Goal: Task Accomplishment & Management: Use online tool/utility

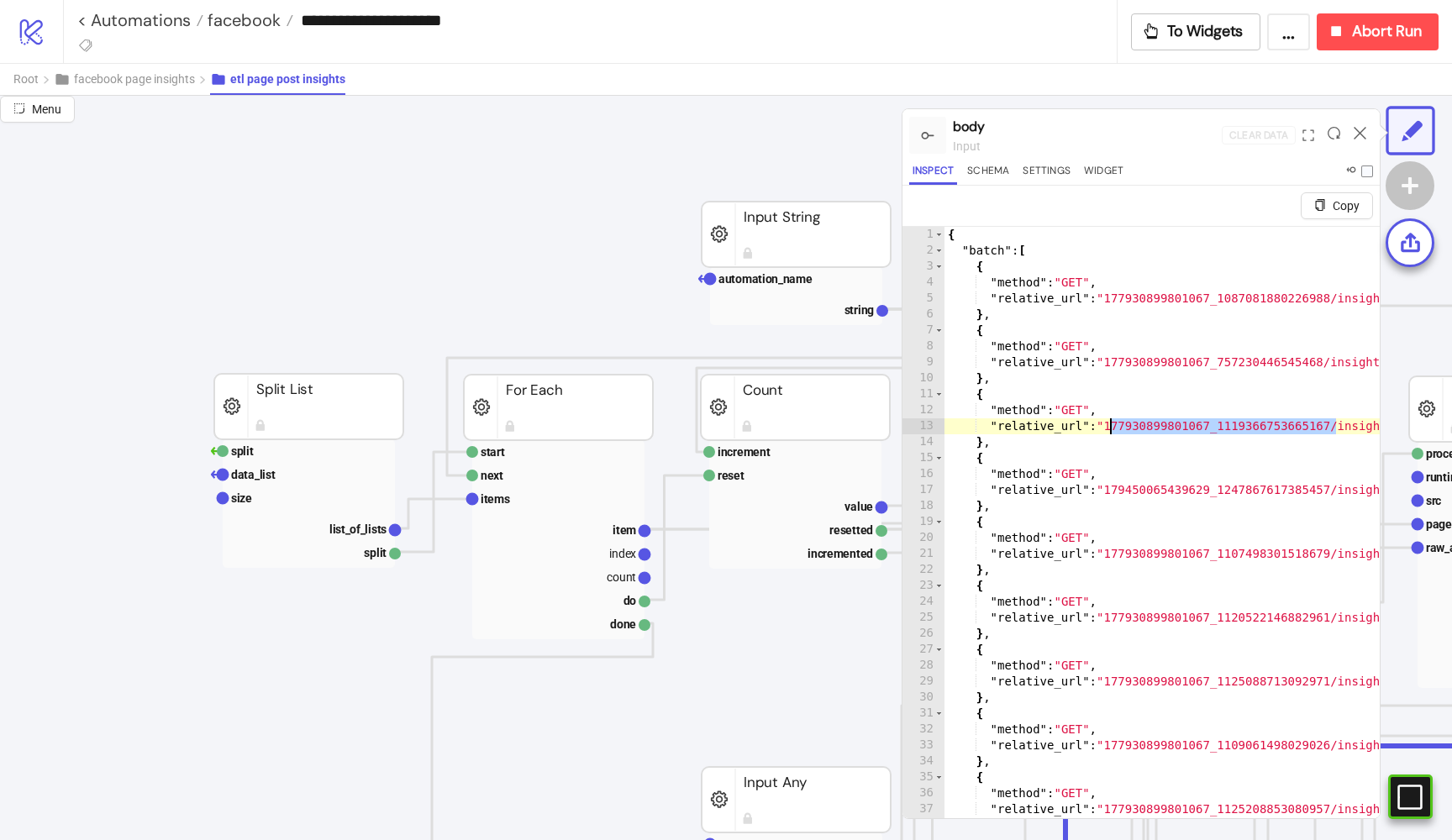
scroll to position [644, 113]
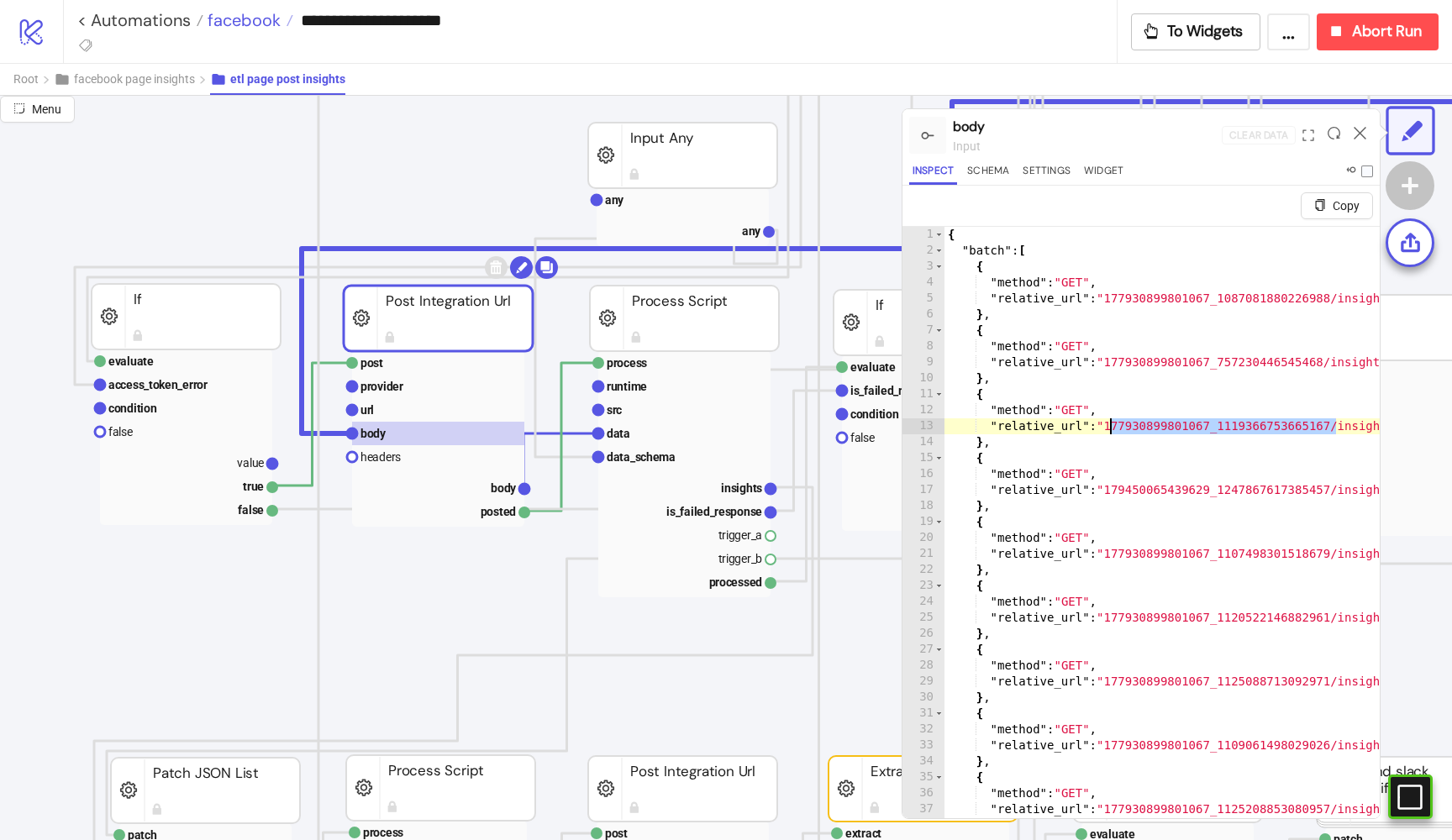
click at [260, 24] on span "facebook" at bounding box center [242, 20] width 78 height 22
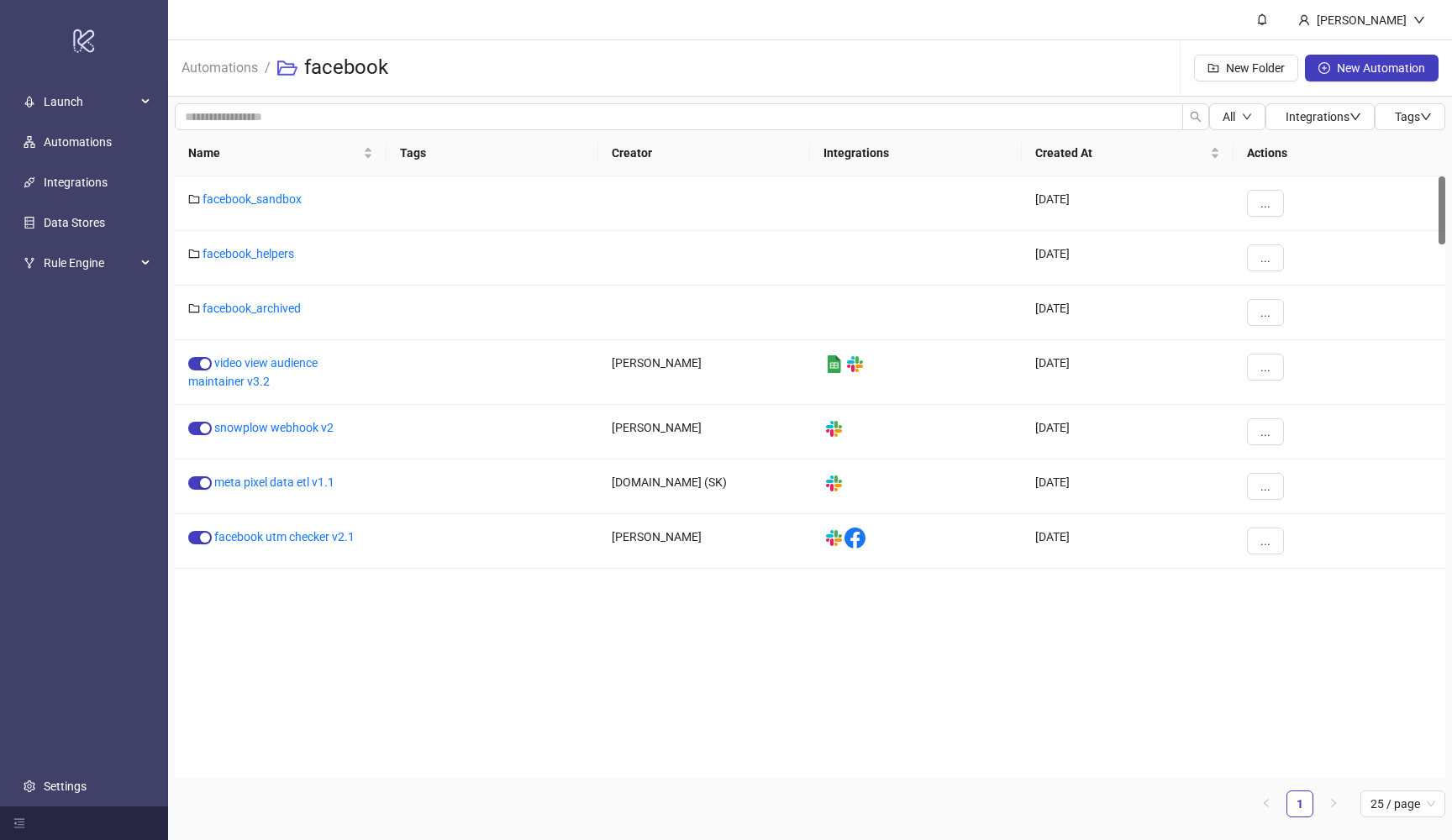
click at [260, 24] on header "[PERSON_NAME]" at bounding box center [810, 20] width 1284 height 41
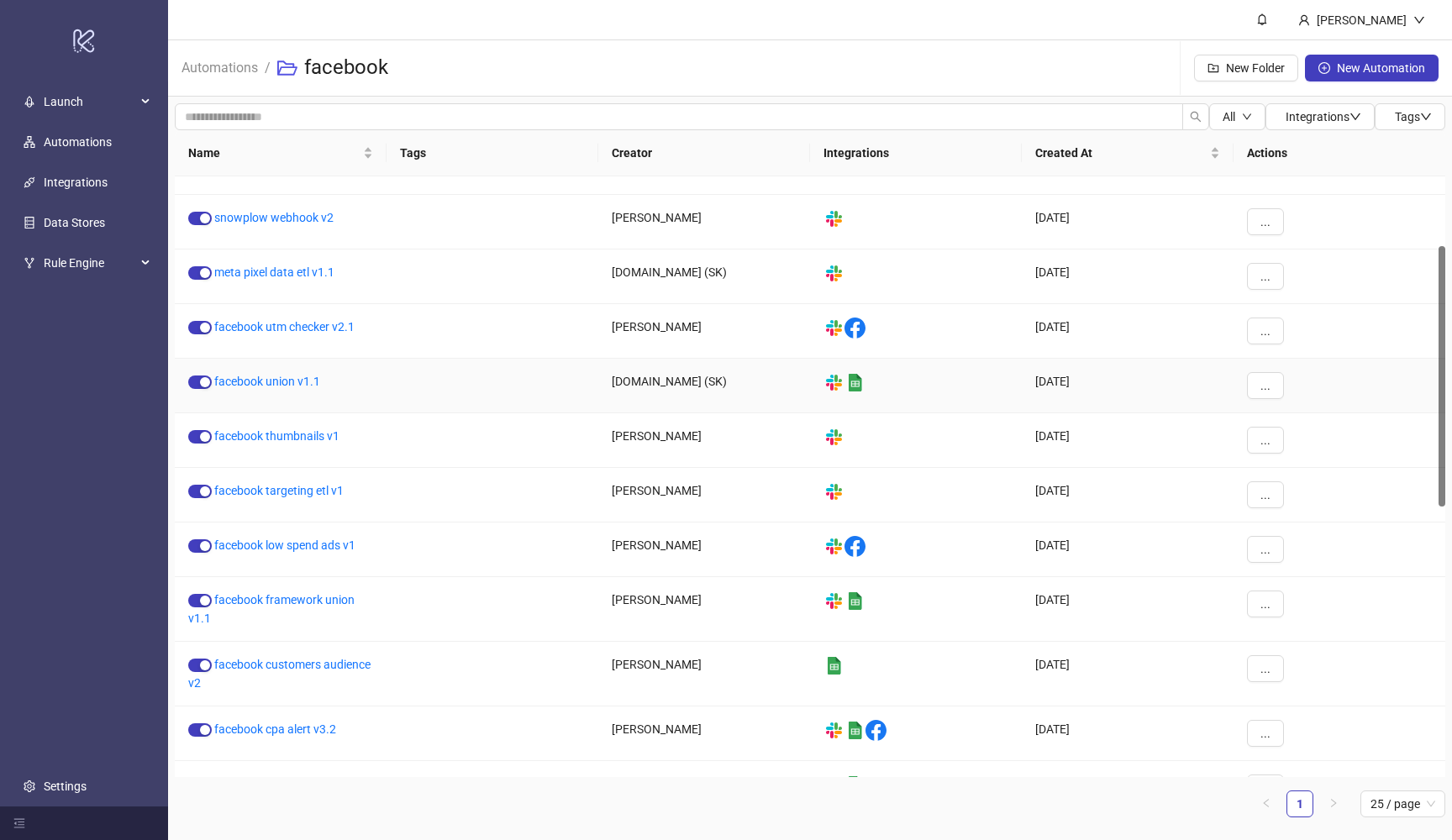
scroll to position [234, 0]
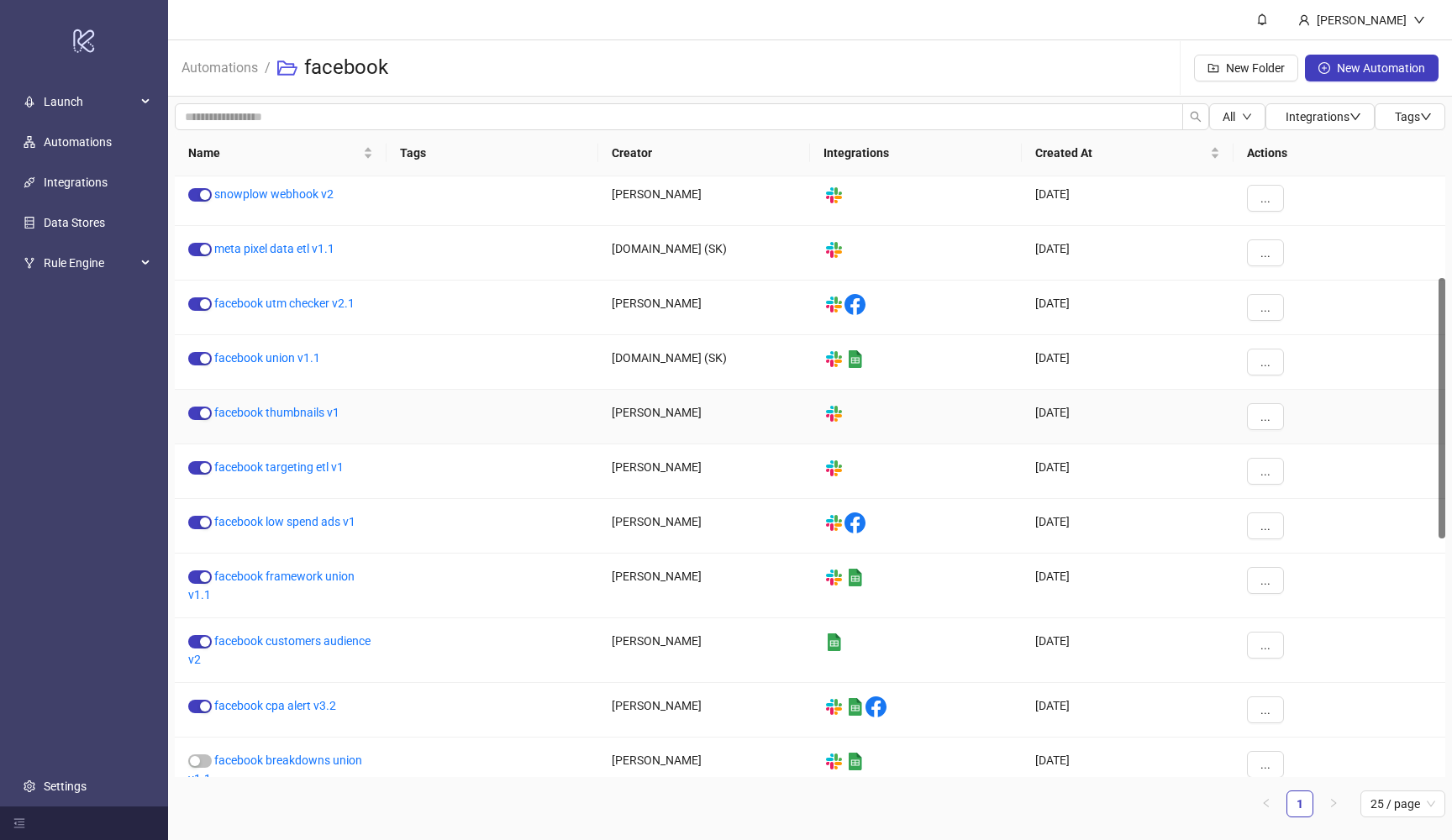
click at [297, 404] on div "facebook thumbnails v1" at bounding box center [280, 417] width 212 height 55
click at [298, 413] on link "facebook thumbnails v1" at bounding box center [276, 413] width 125 height 14
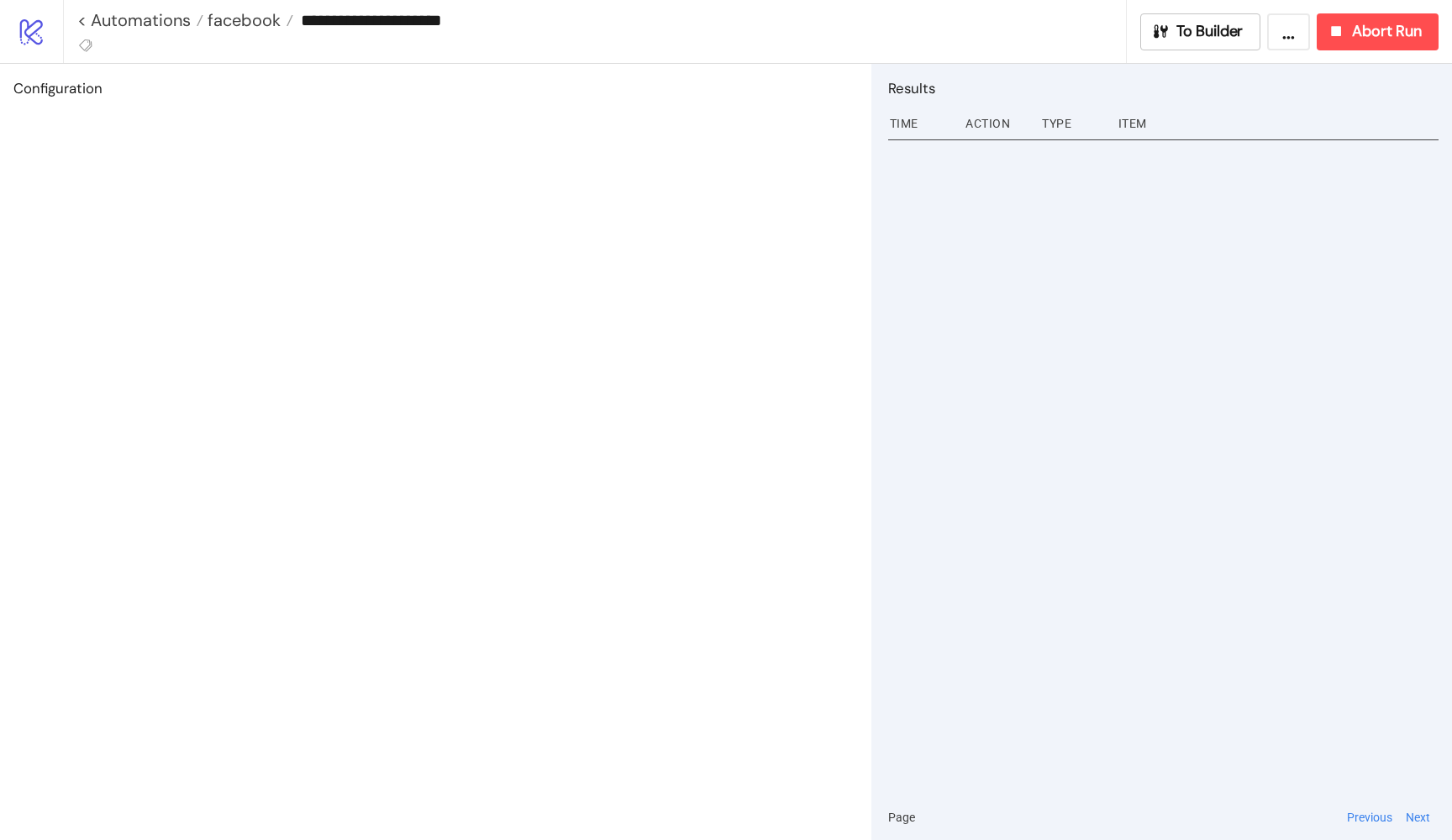
type input "**********"
click at [1230, 24] on span "To Builder" at bounding box center [1210, 31] width 68 height 19
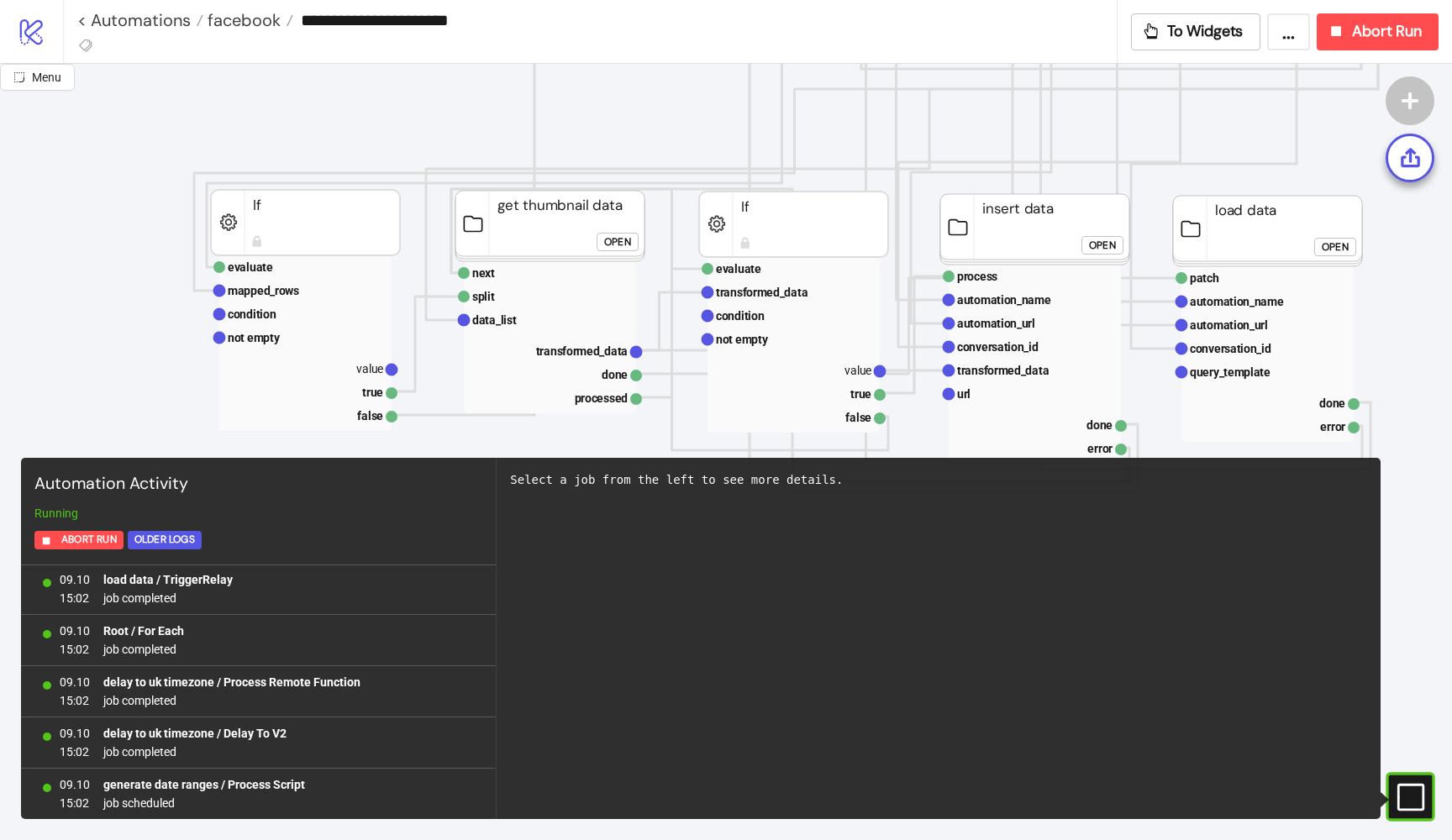
scroll to position [808, 0]
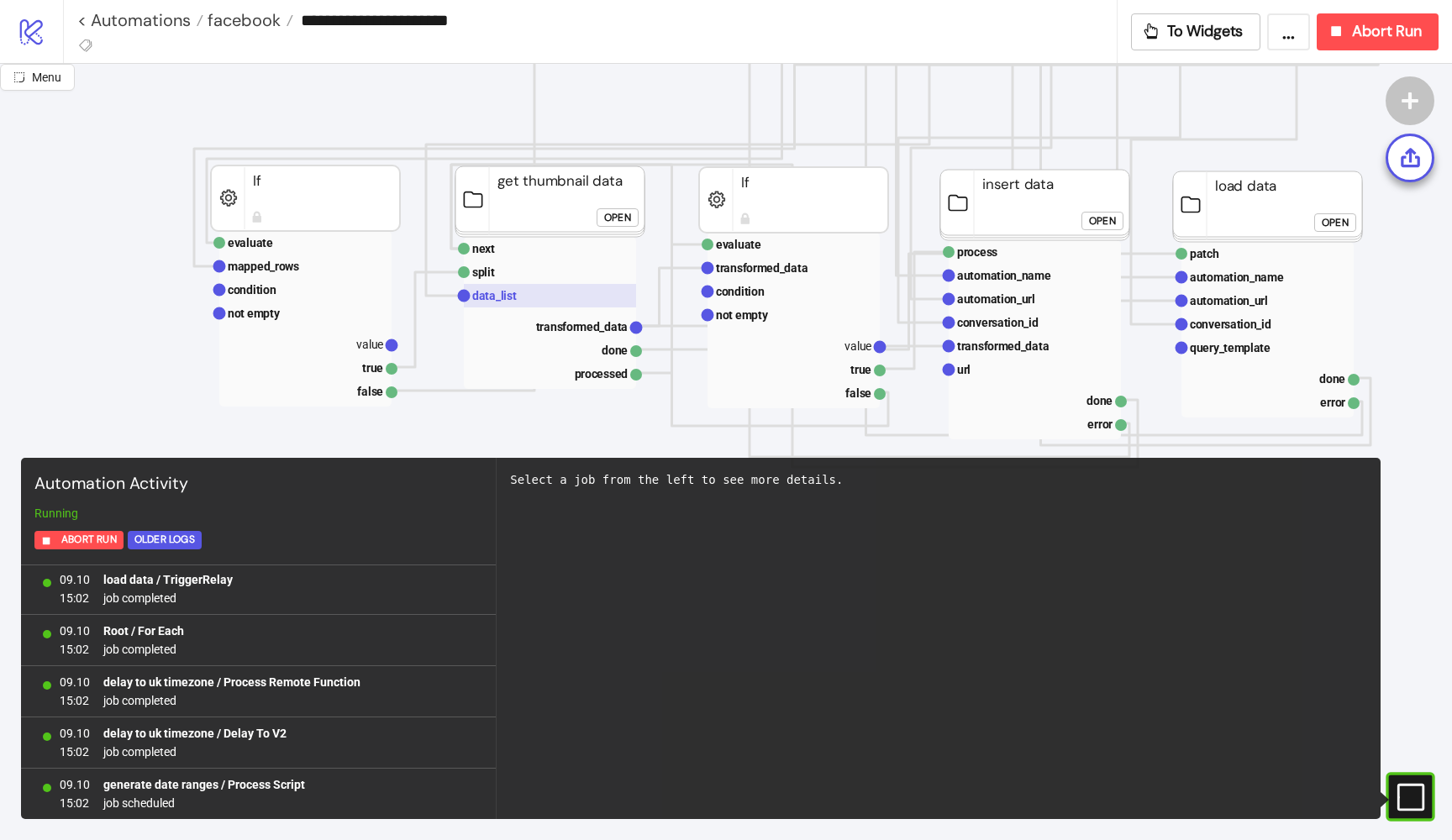
click at [555, 289] on rect at bounding box center [549, 296] width 172 height 24
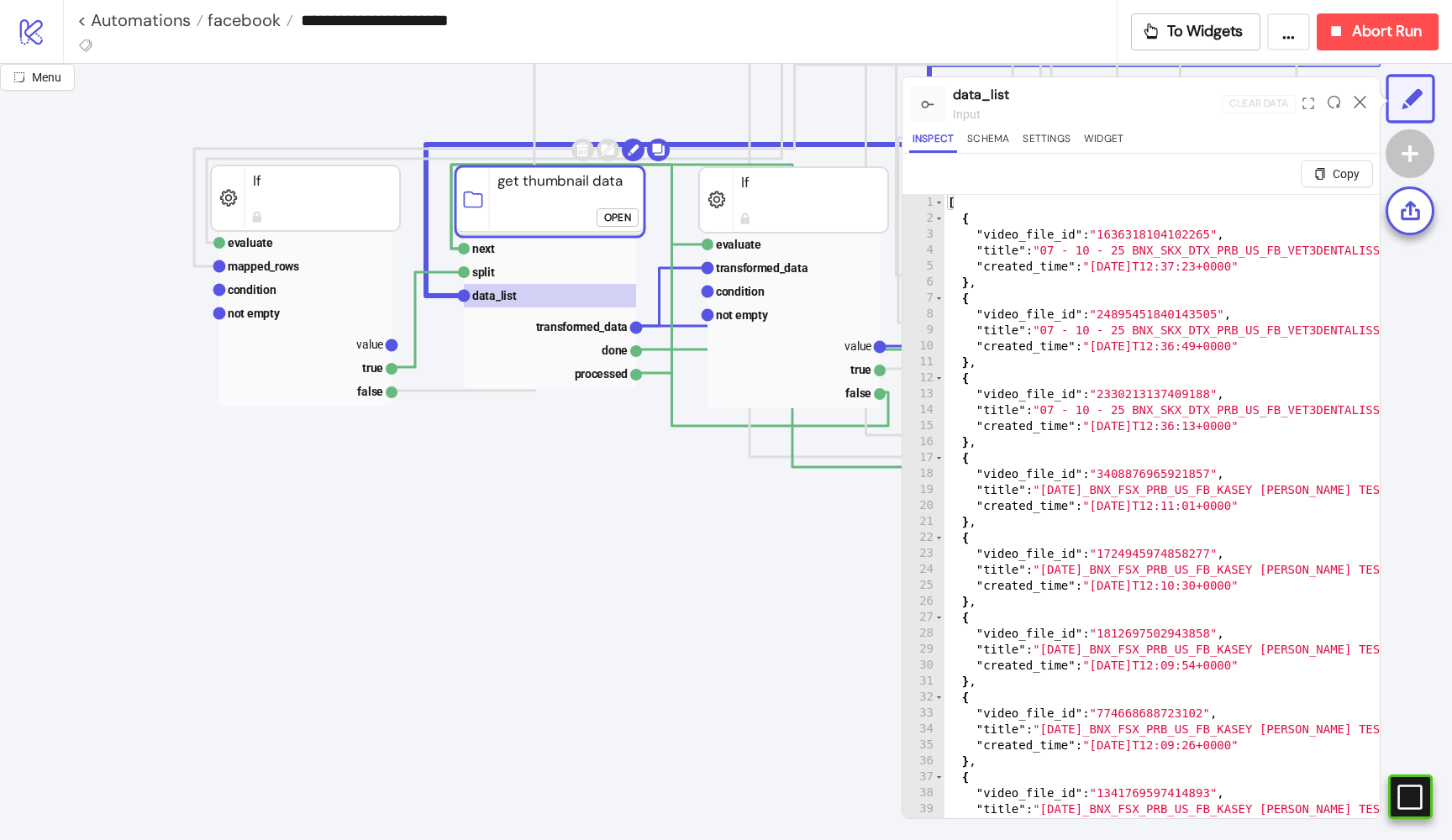
click div "Open"
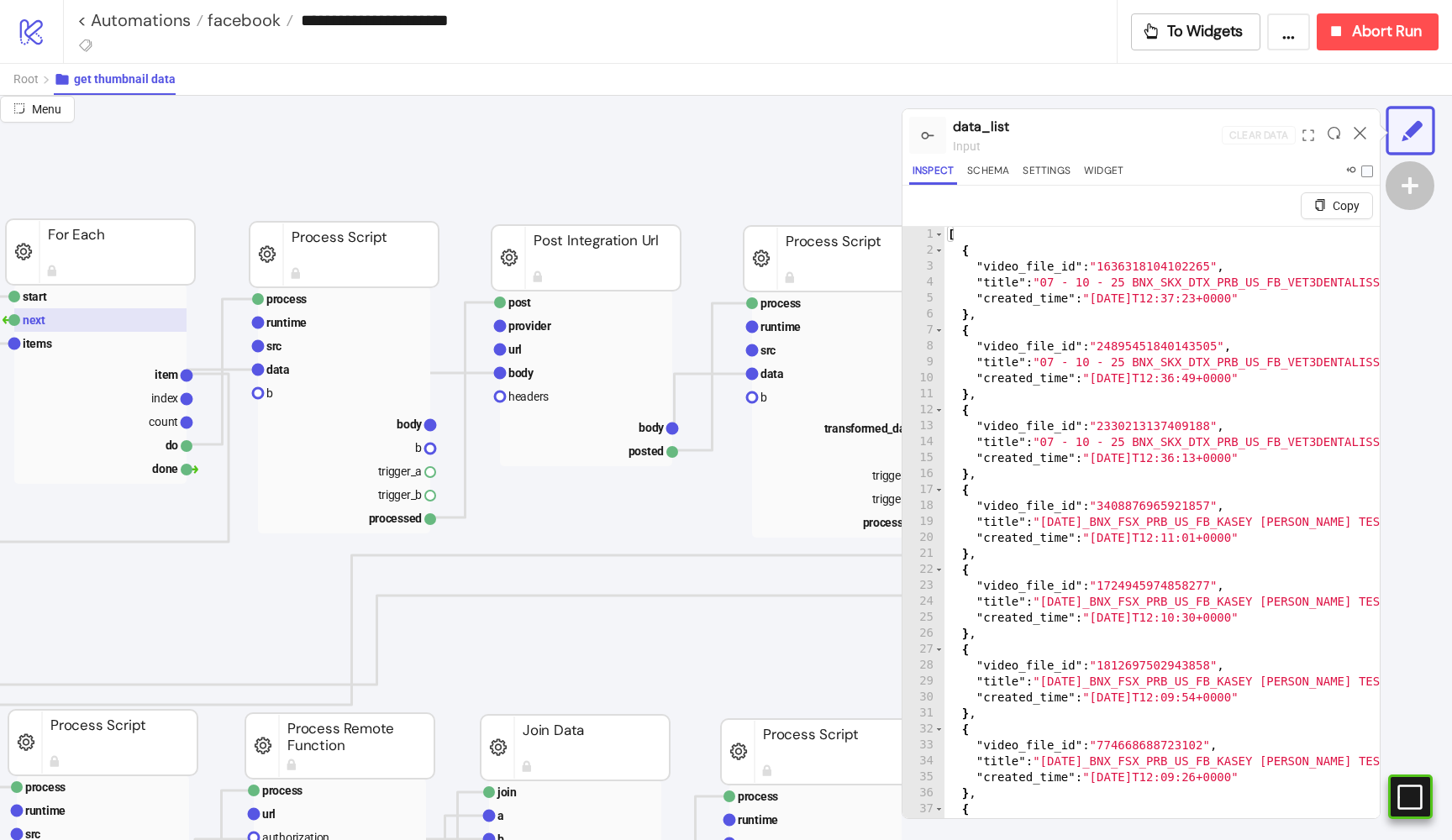
scroll to position [44, 522]
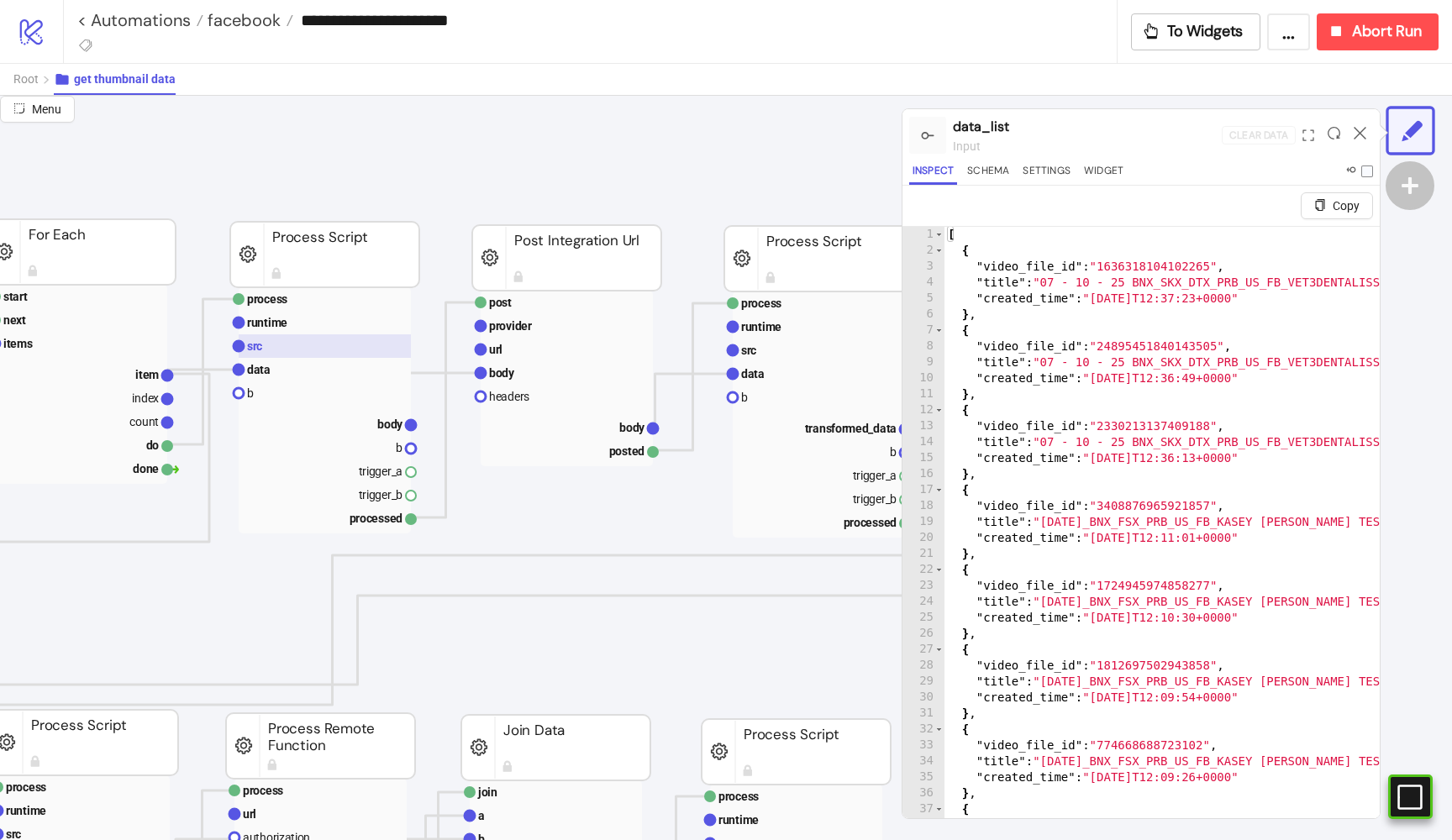
click at [364, 348] on rect at bounding box center [324, 346] width 172 height 24
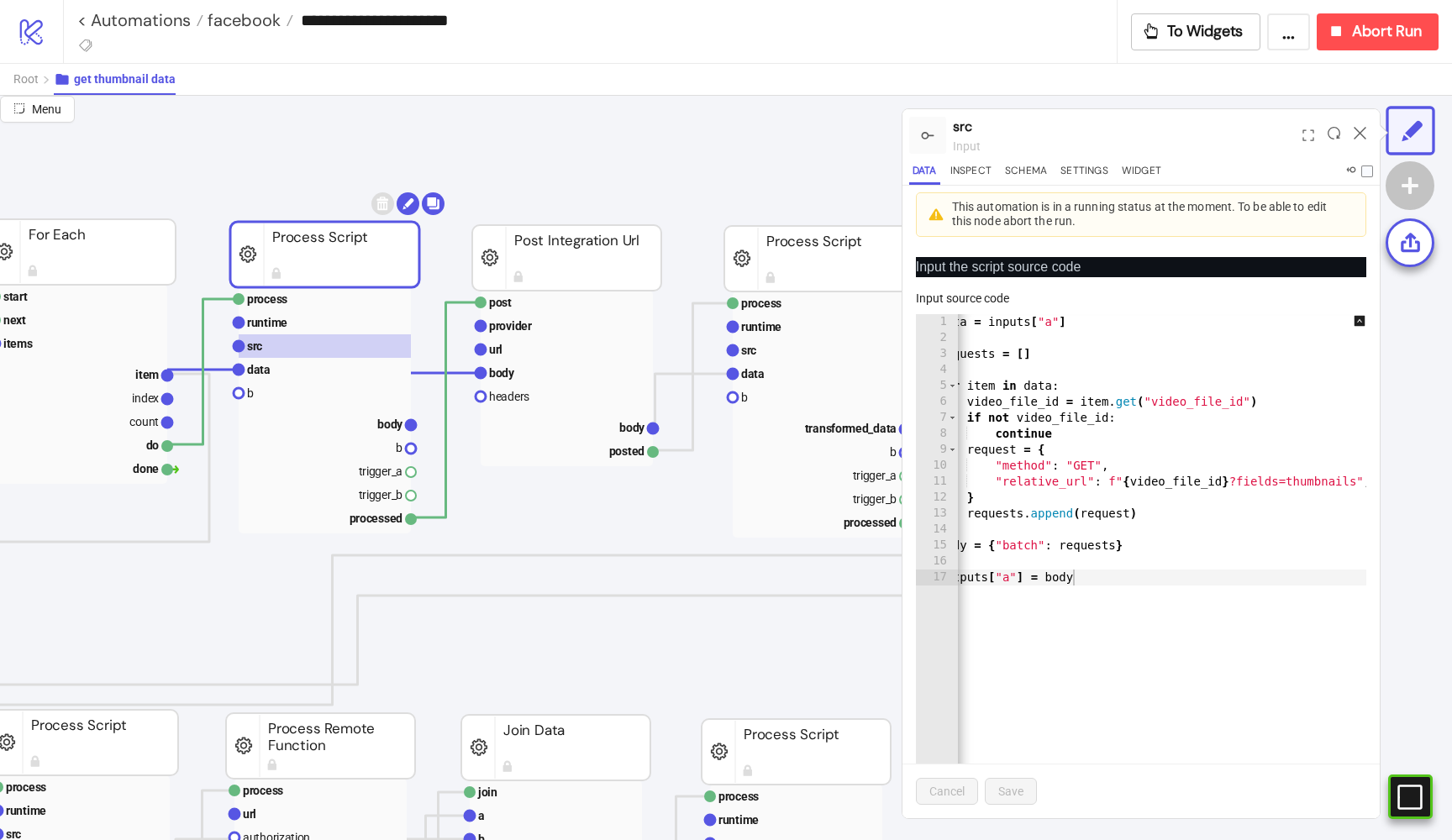
scroll to position [0, 0]
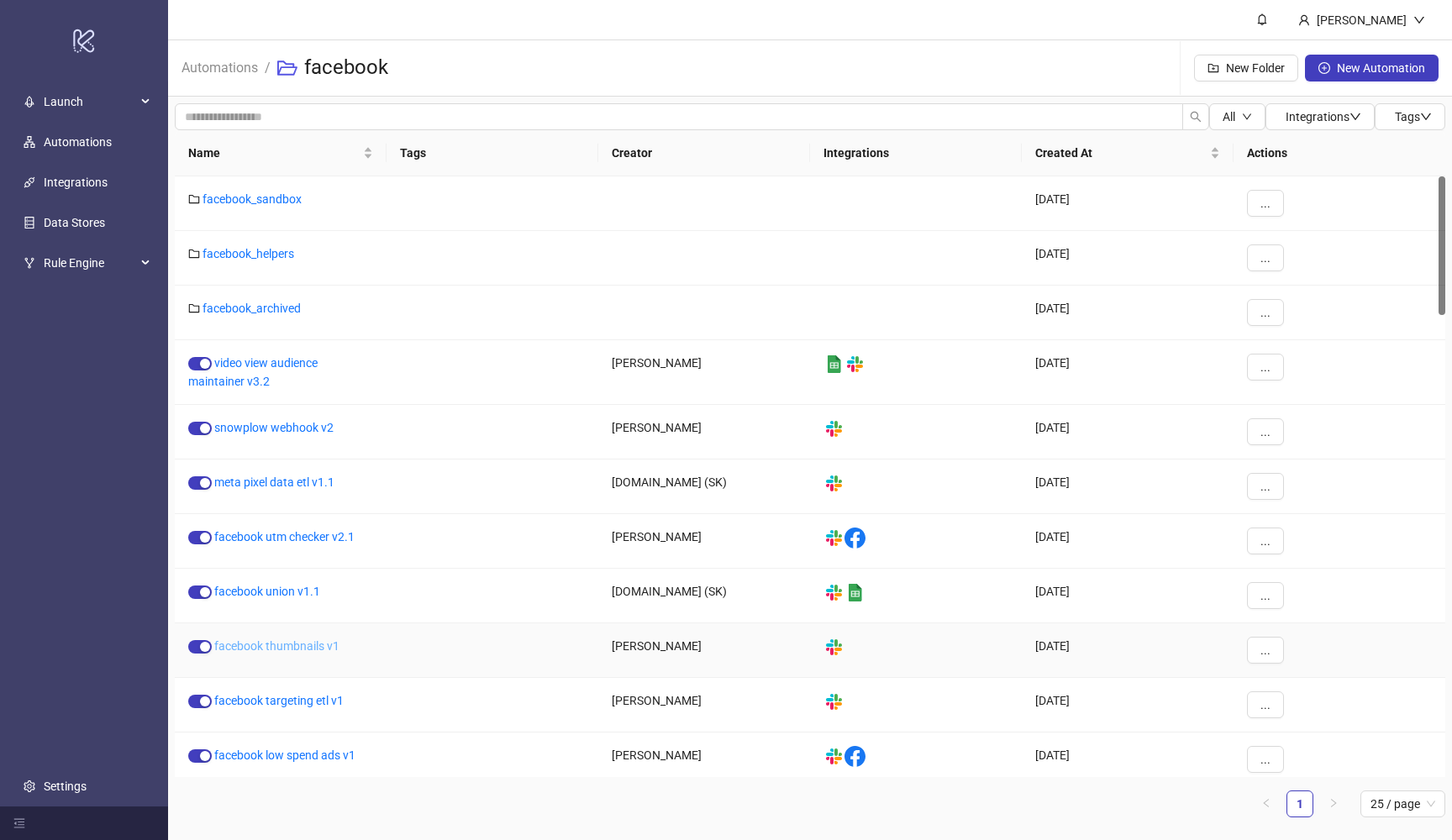
click at [300, 646] on link "facebook thumbnails v1" at bounding box center [276, 646] width 125 height 14
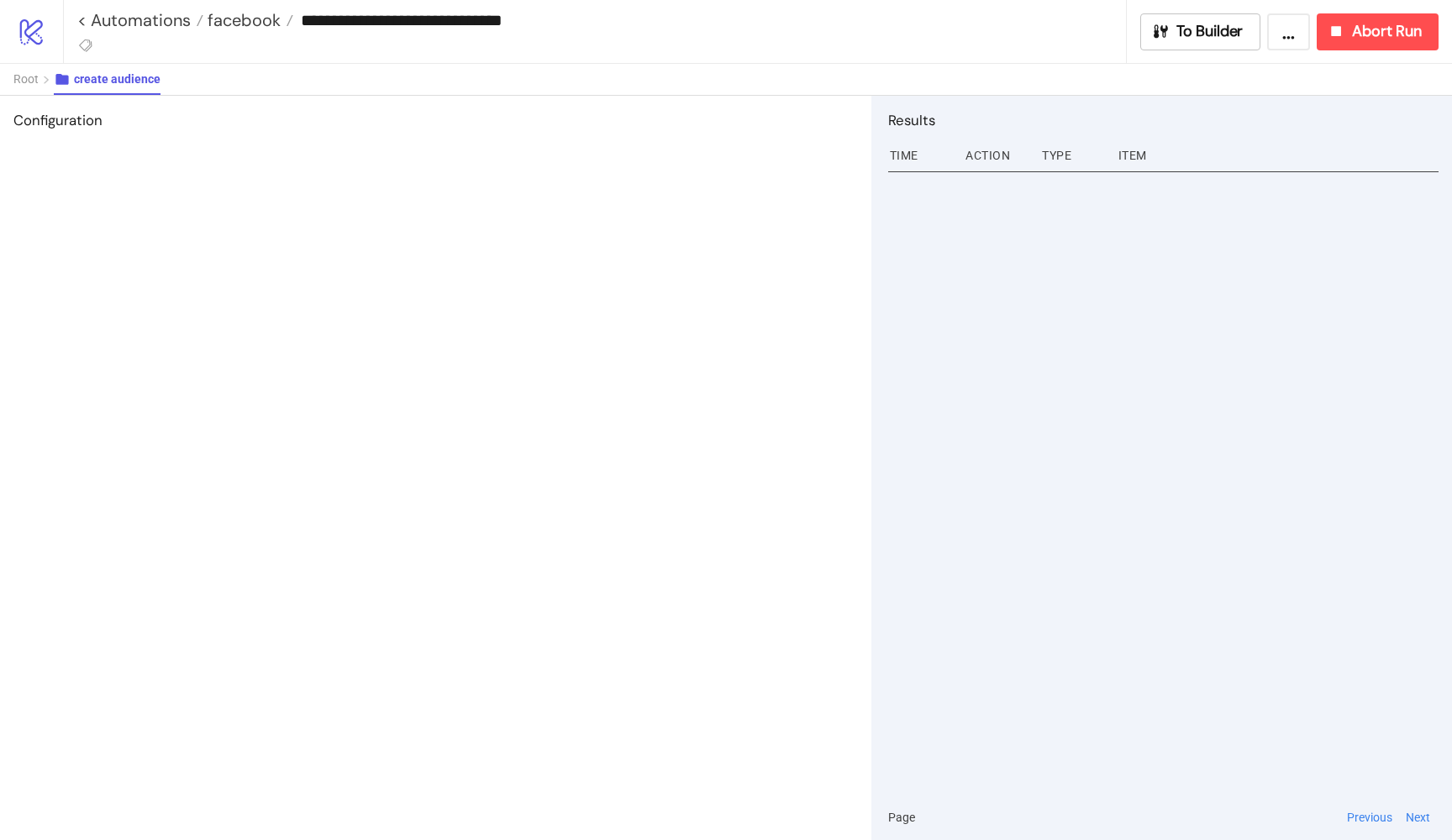
type input "**********"
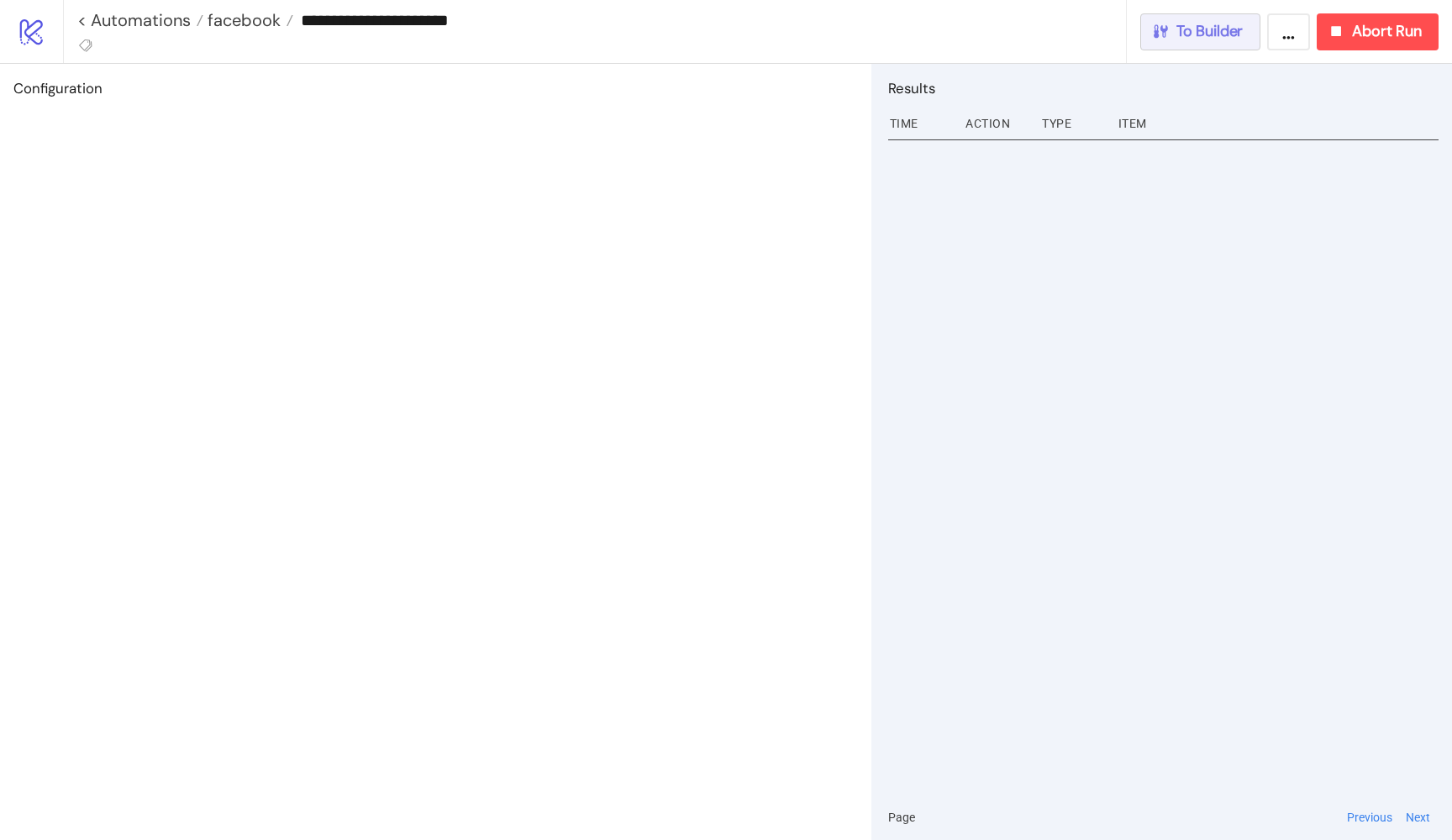
click at [1208, 25] on span "To Builder" at bounding box center [1210, 31] width 68 height 19
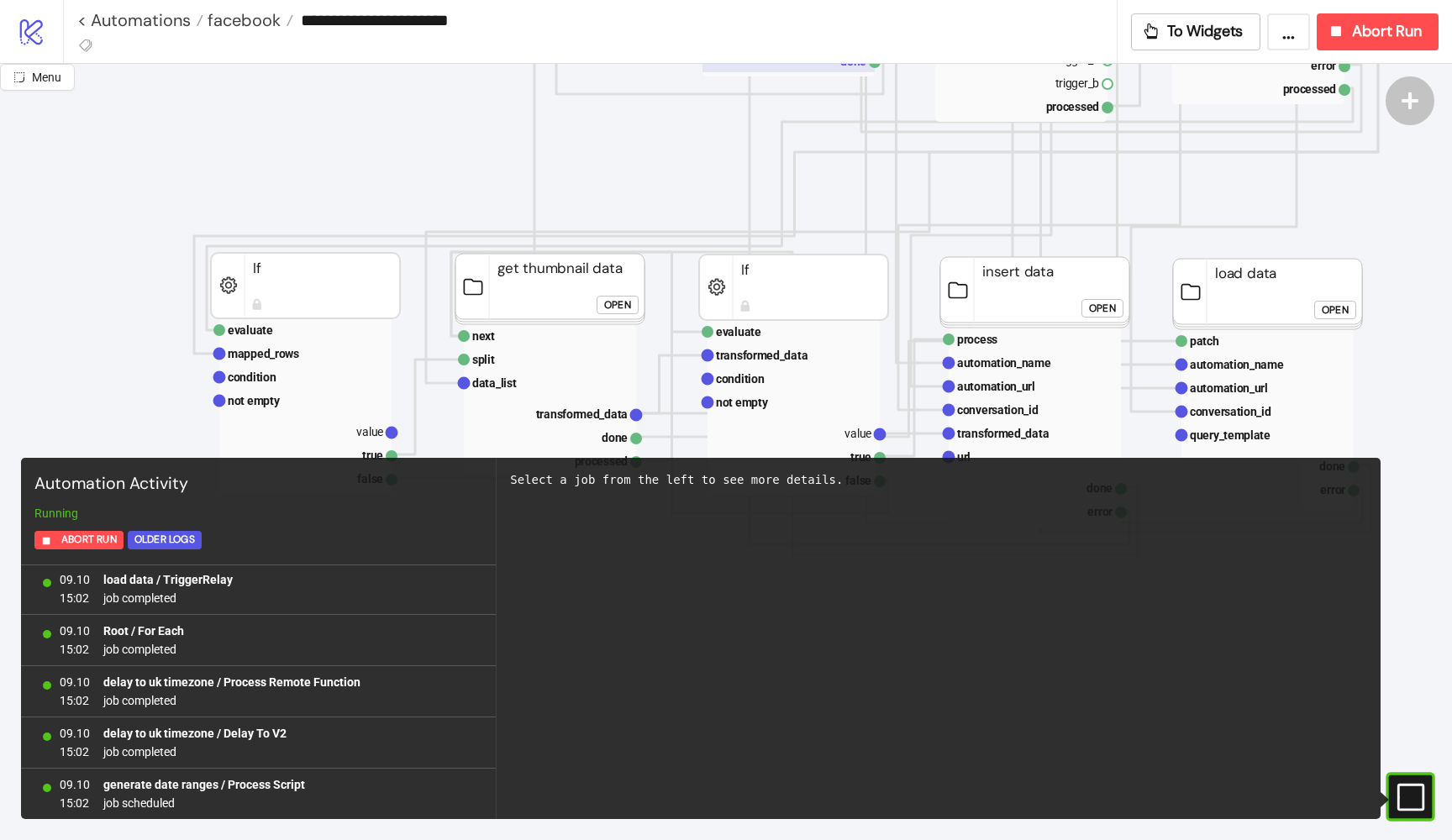
scroll to position [722, 0]
click at [603, 303] on button "Open" at bounding box center [618, 303] width 42 height 19
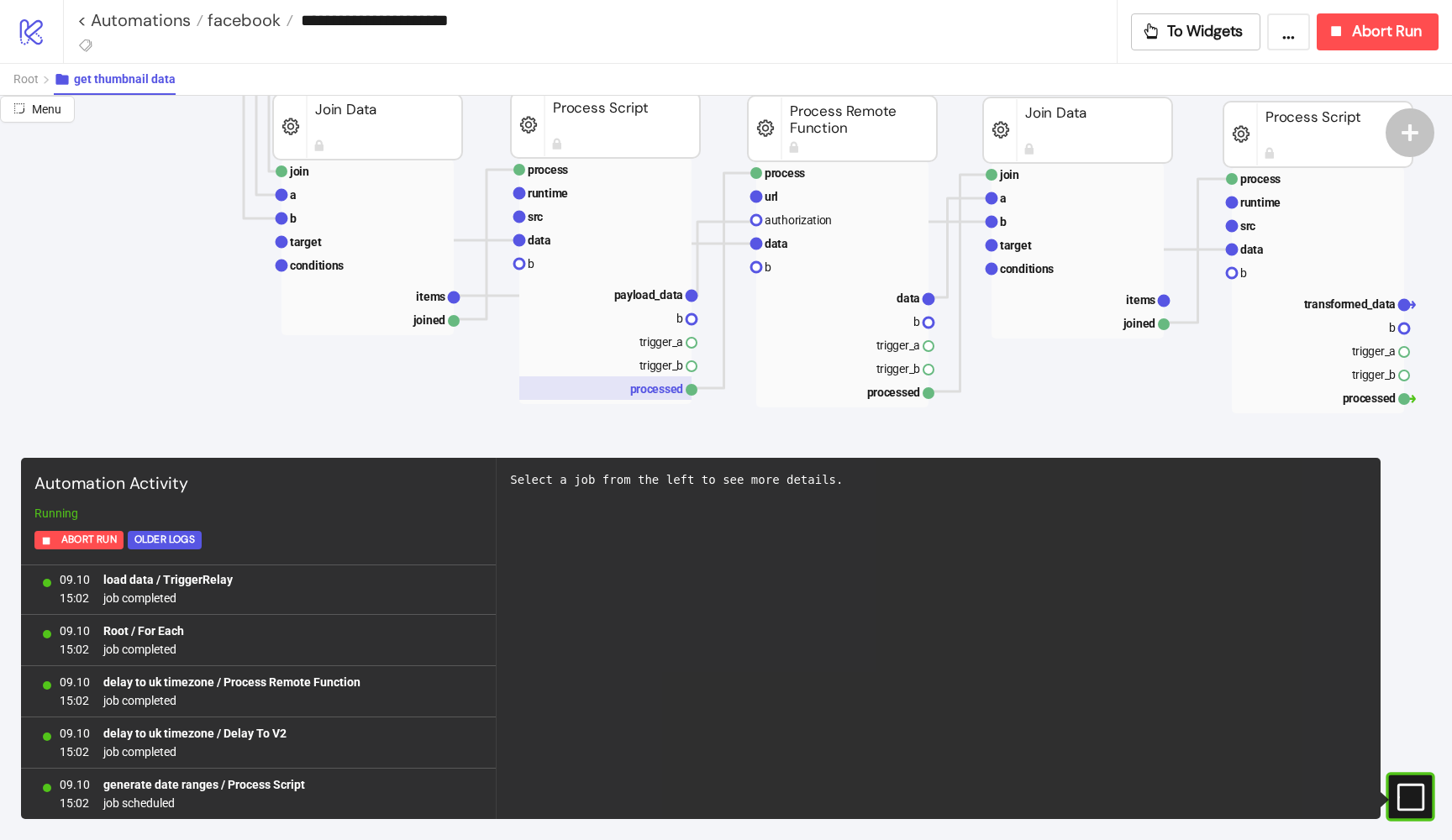
scroll to position [657, 0]
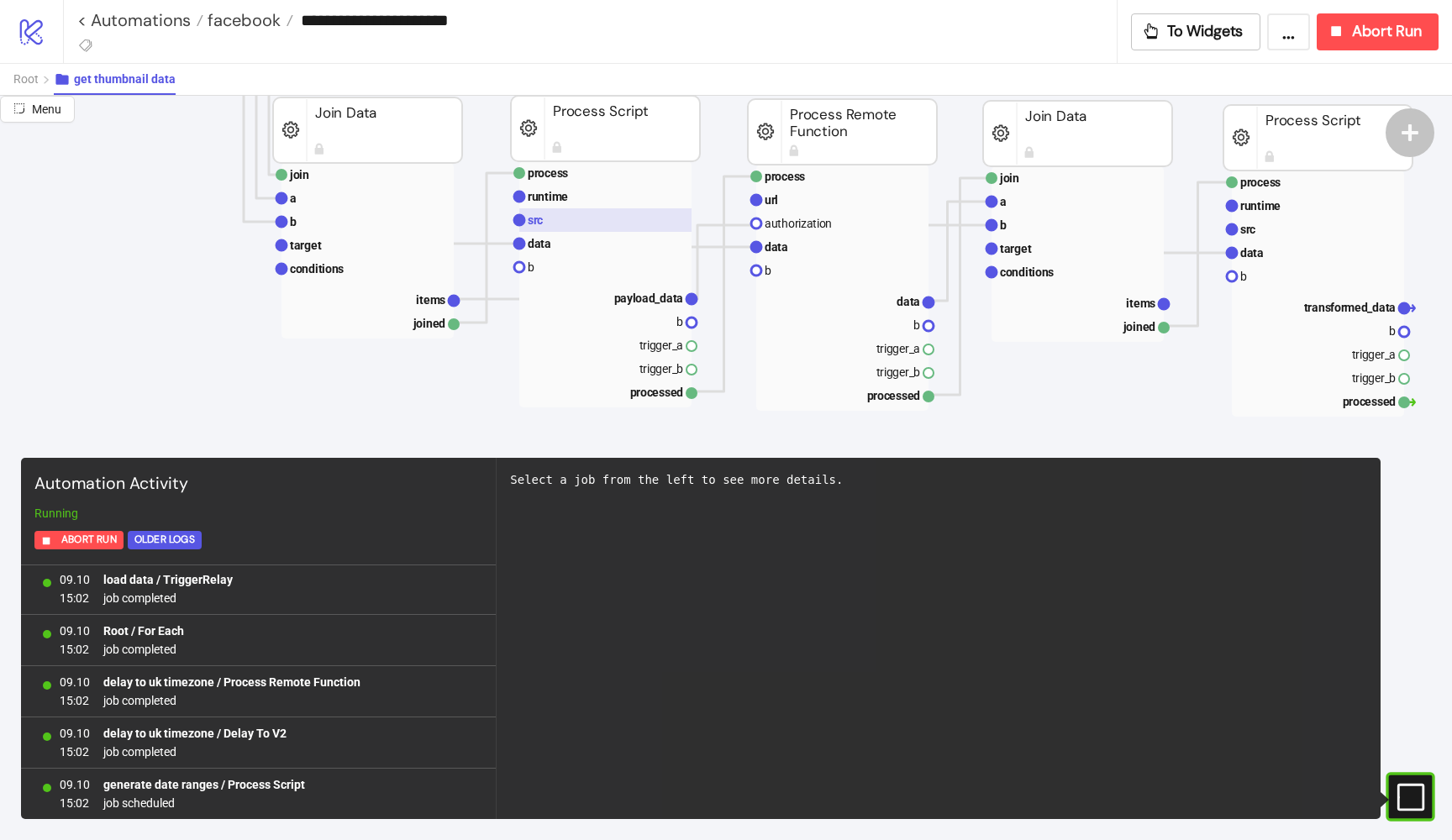
click at [566, 213] on rect at bounding box center [605, 220] width 172 height 24
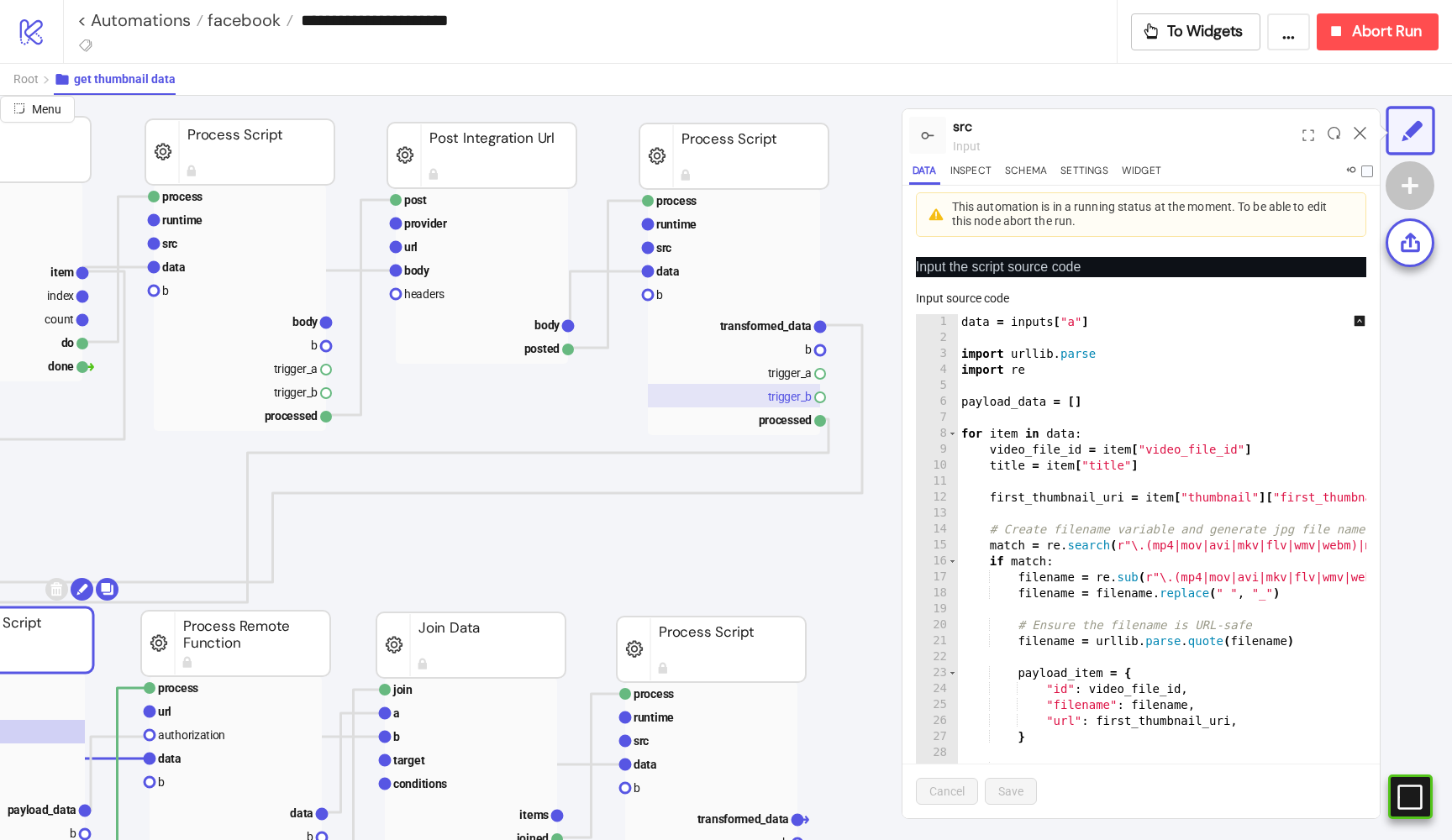
scroll to position [107, 607]
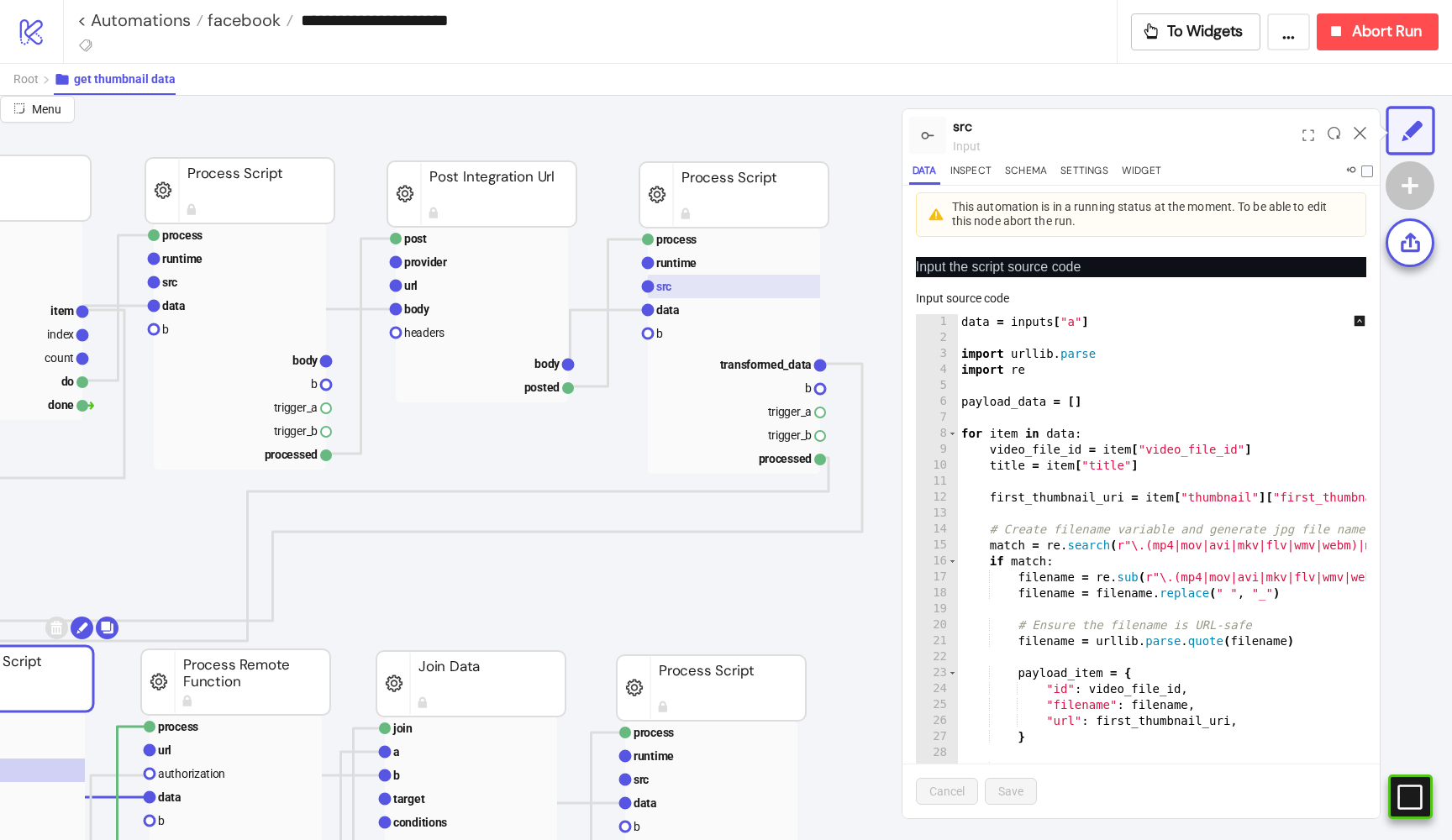
click at [690, 278] on rect at bounding box center [733, 286] width 172 height 24
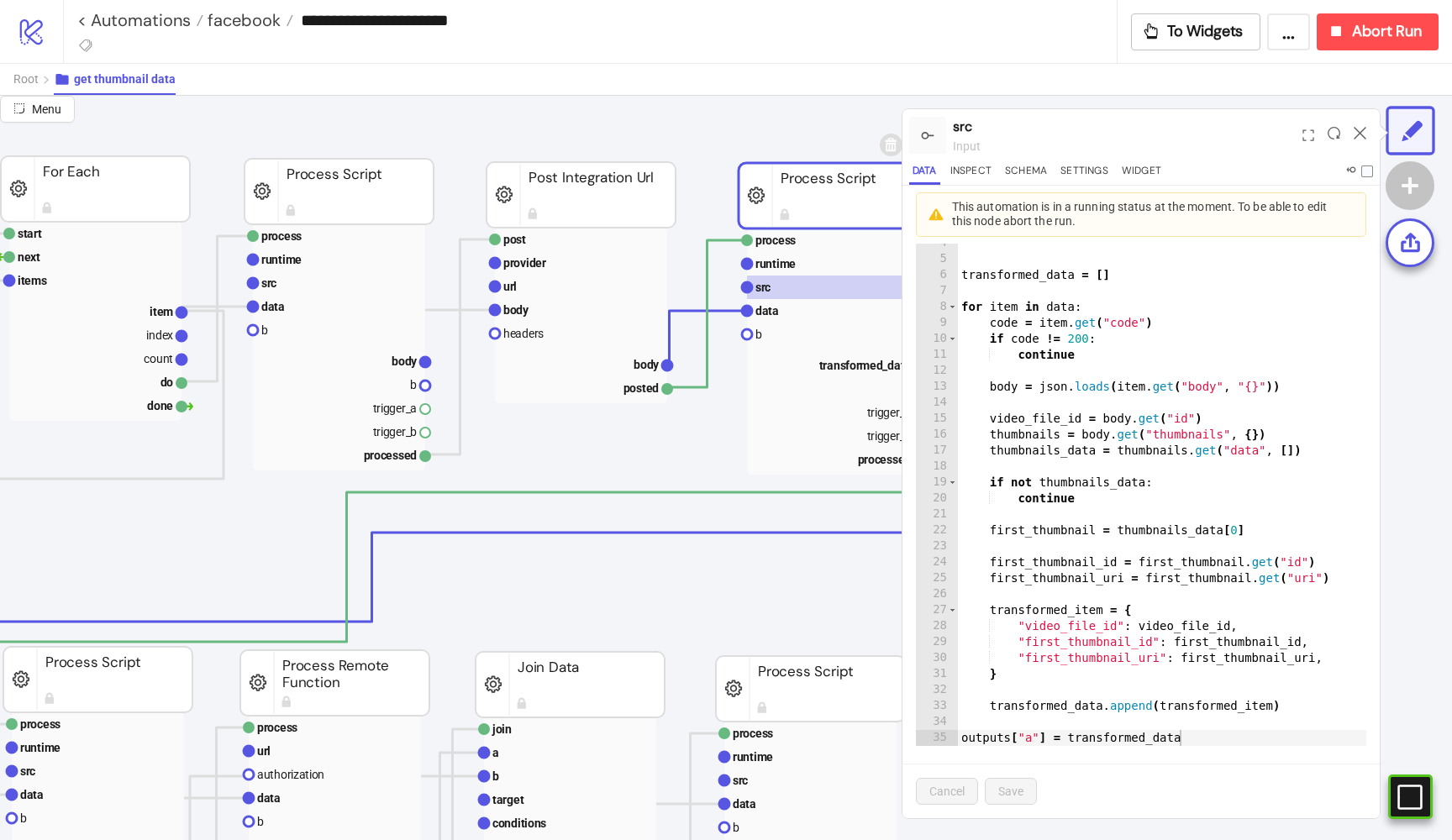
scroll to position [106, 500]
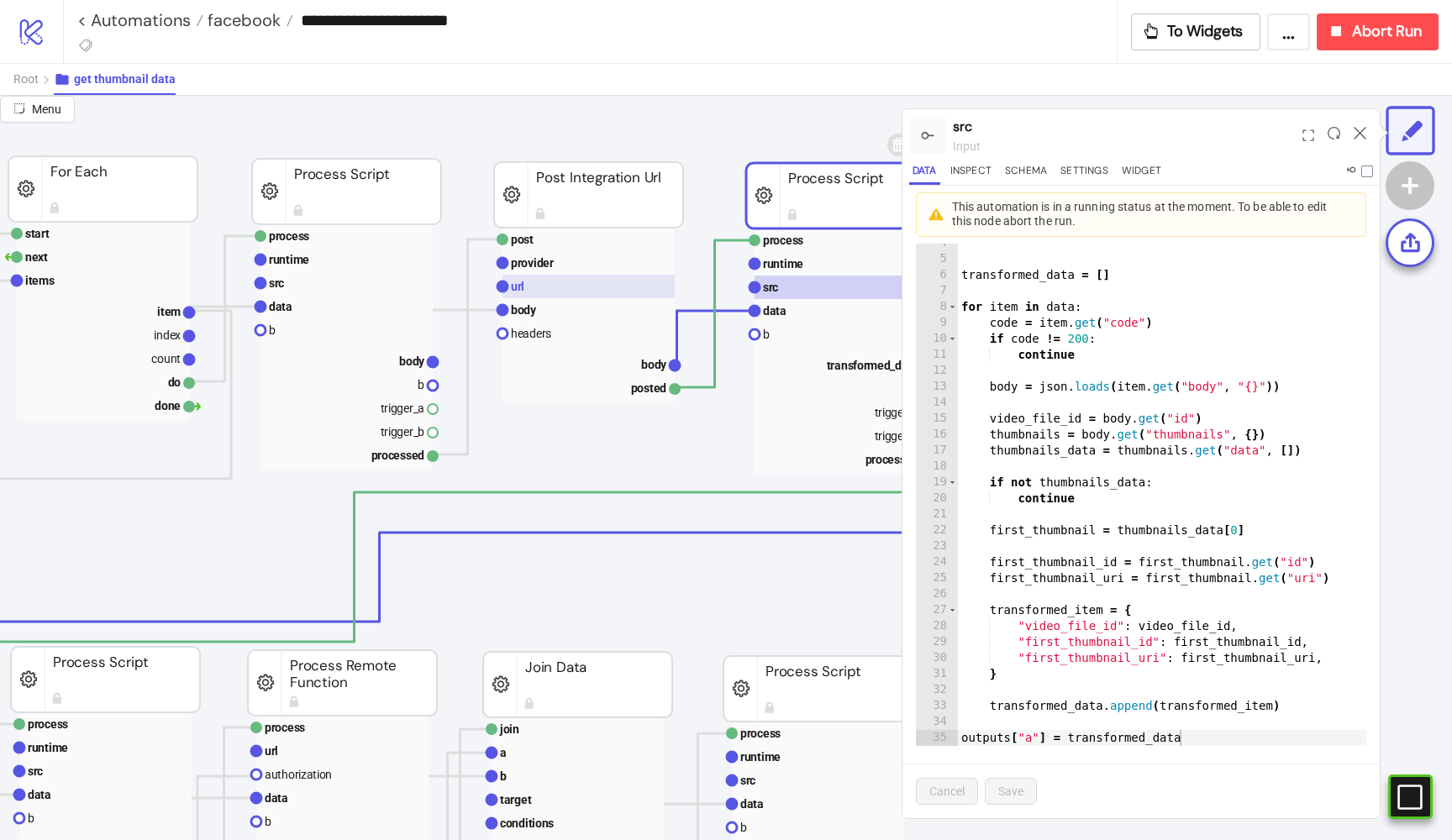
click at [511, 290] on text "url" at bounding box center [518, 286] width 14 height 14
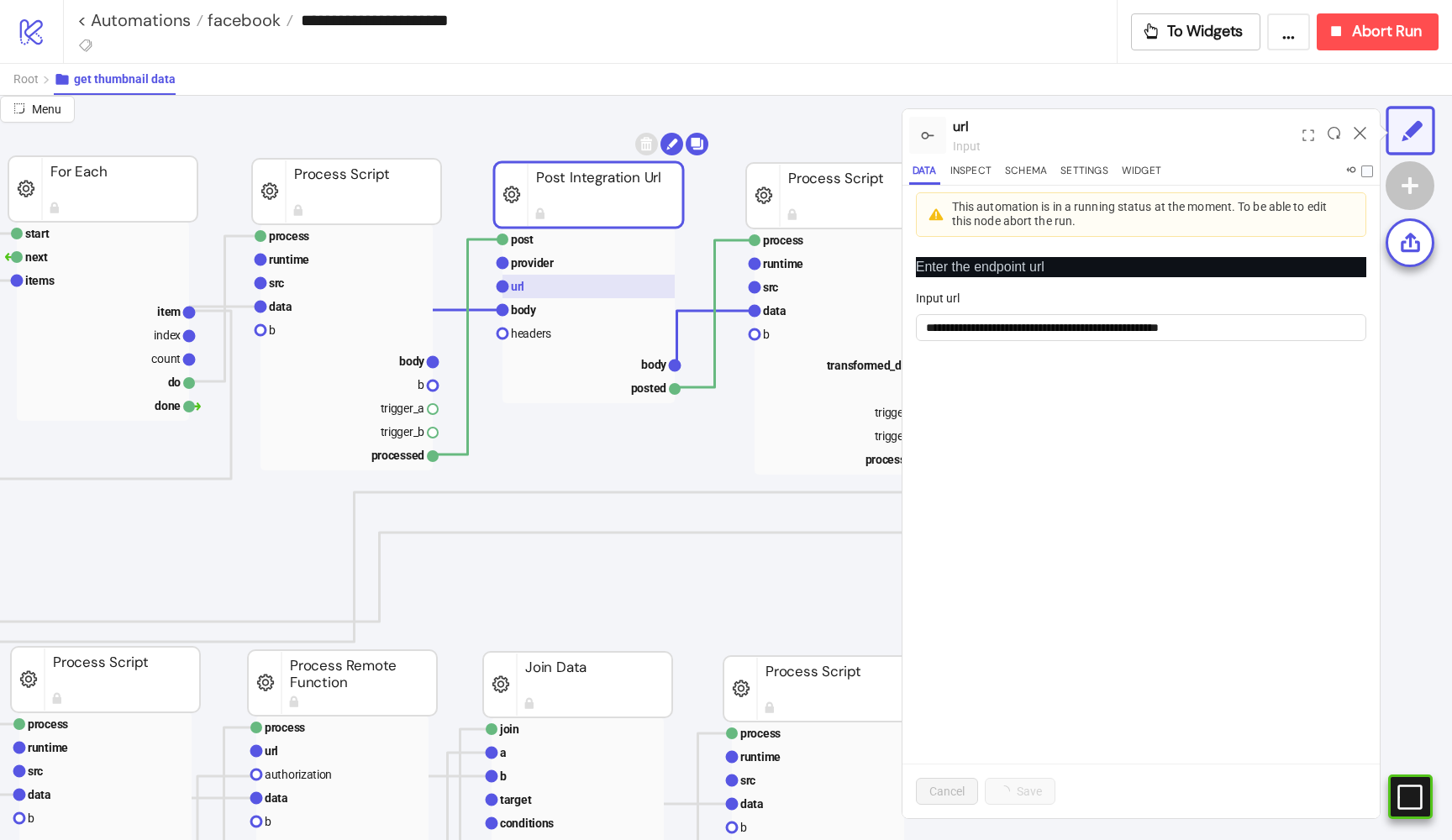
scroll to position [0, 0]
click at [538, 311] on rect at bounding box center [588, 310] width 172 height 24
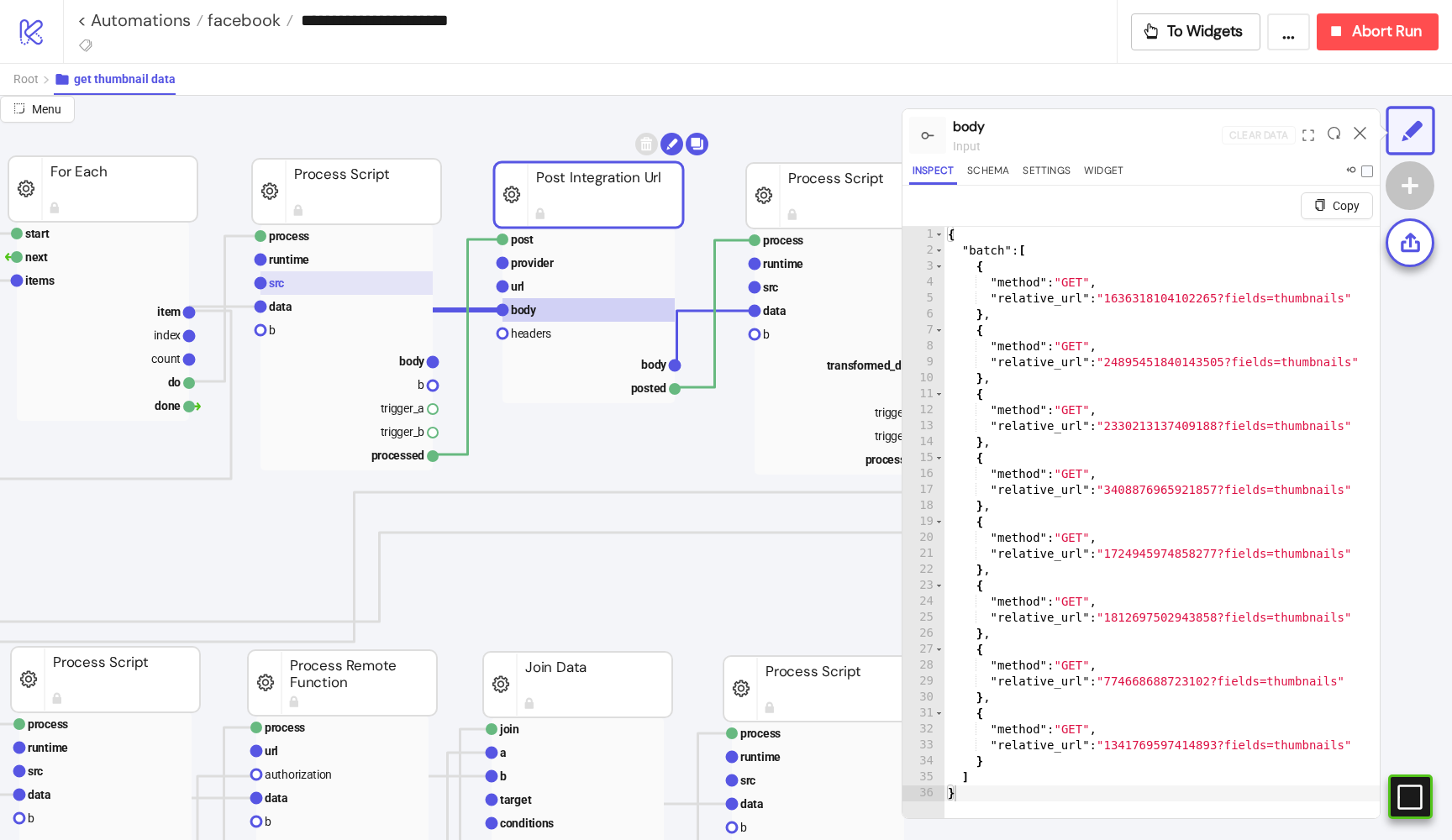
click at [367, 283] on rect at bounding box center [346, 283] width 172 height 24
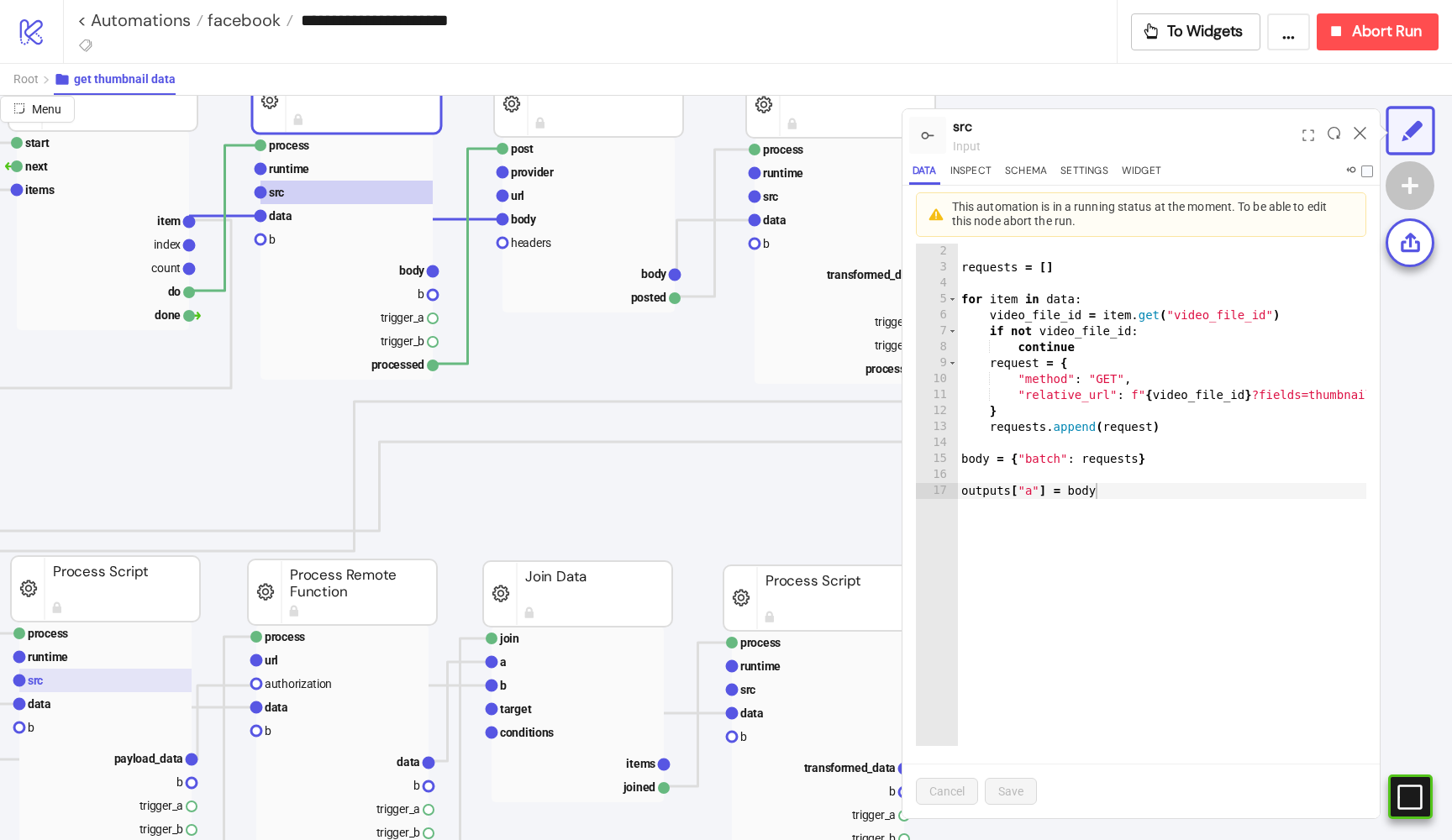
click at [61, 689] on rect at bounding box center [104, 680] width 172 height 24
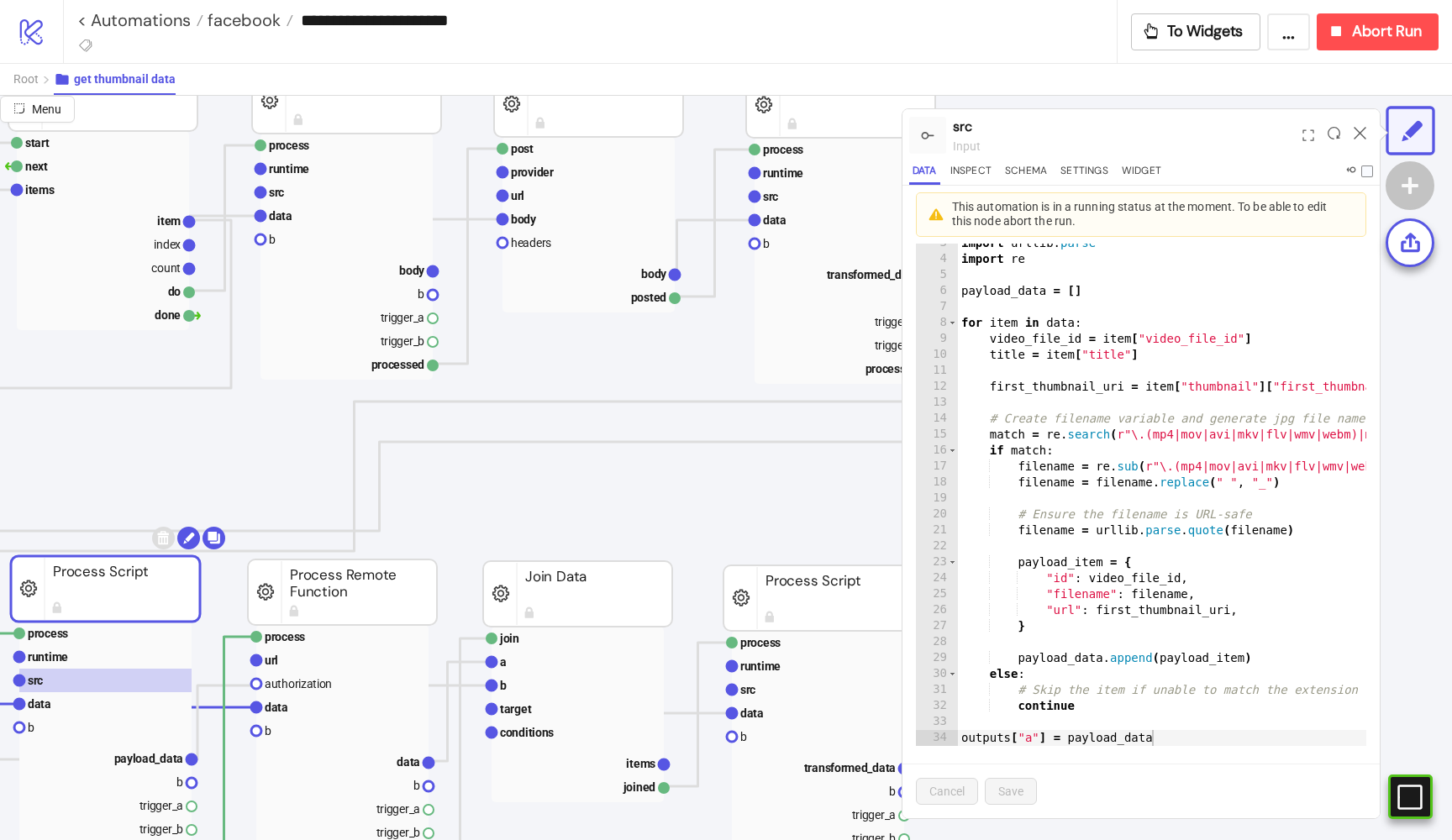
scroll to position [1, 2]
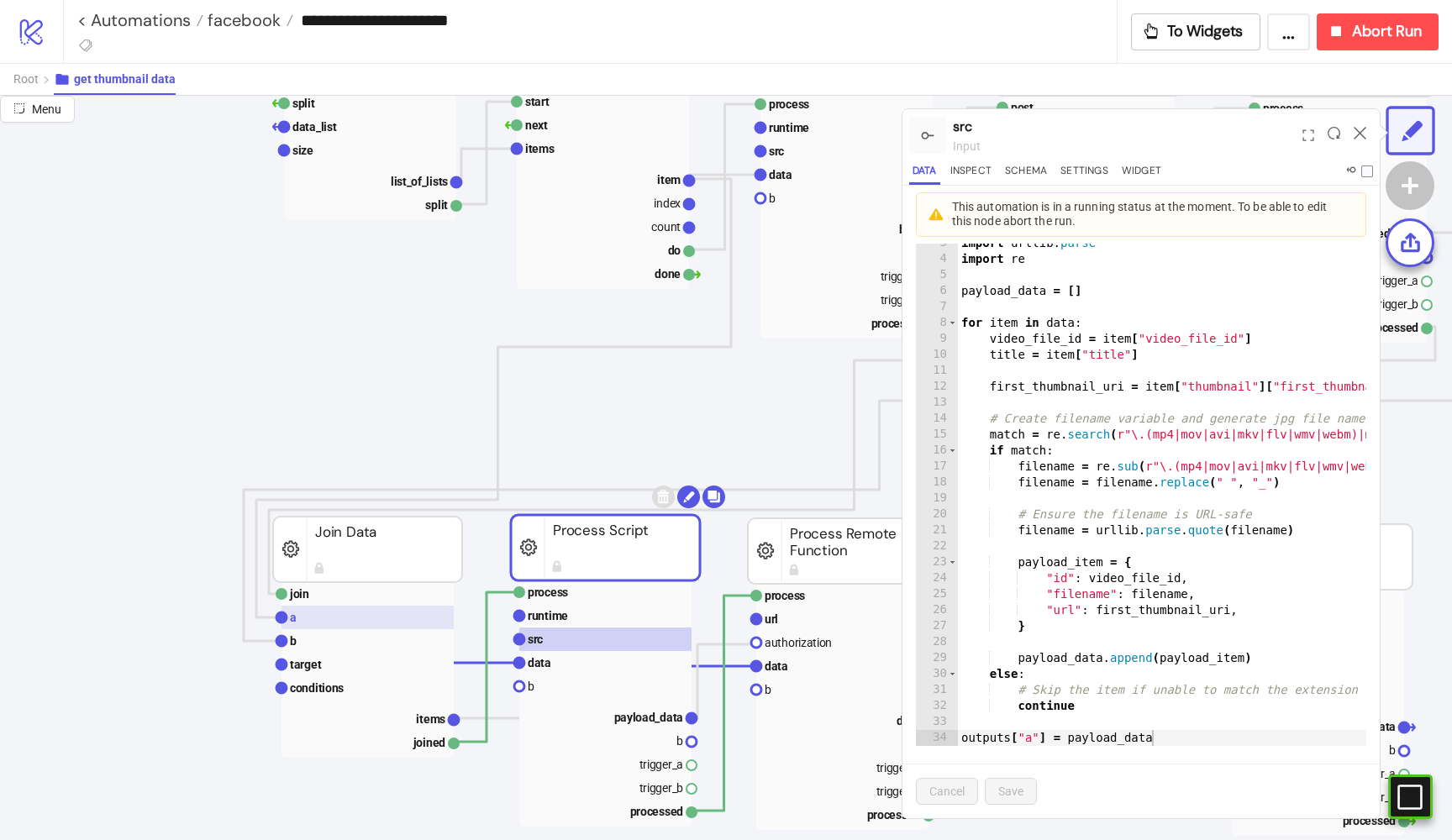
click at [311, 622] on rect at bounding box center [367, 617] width 172 height 24
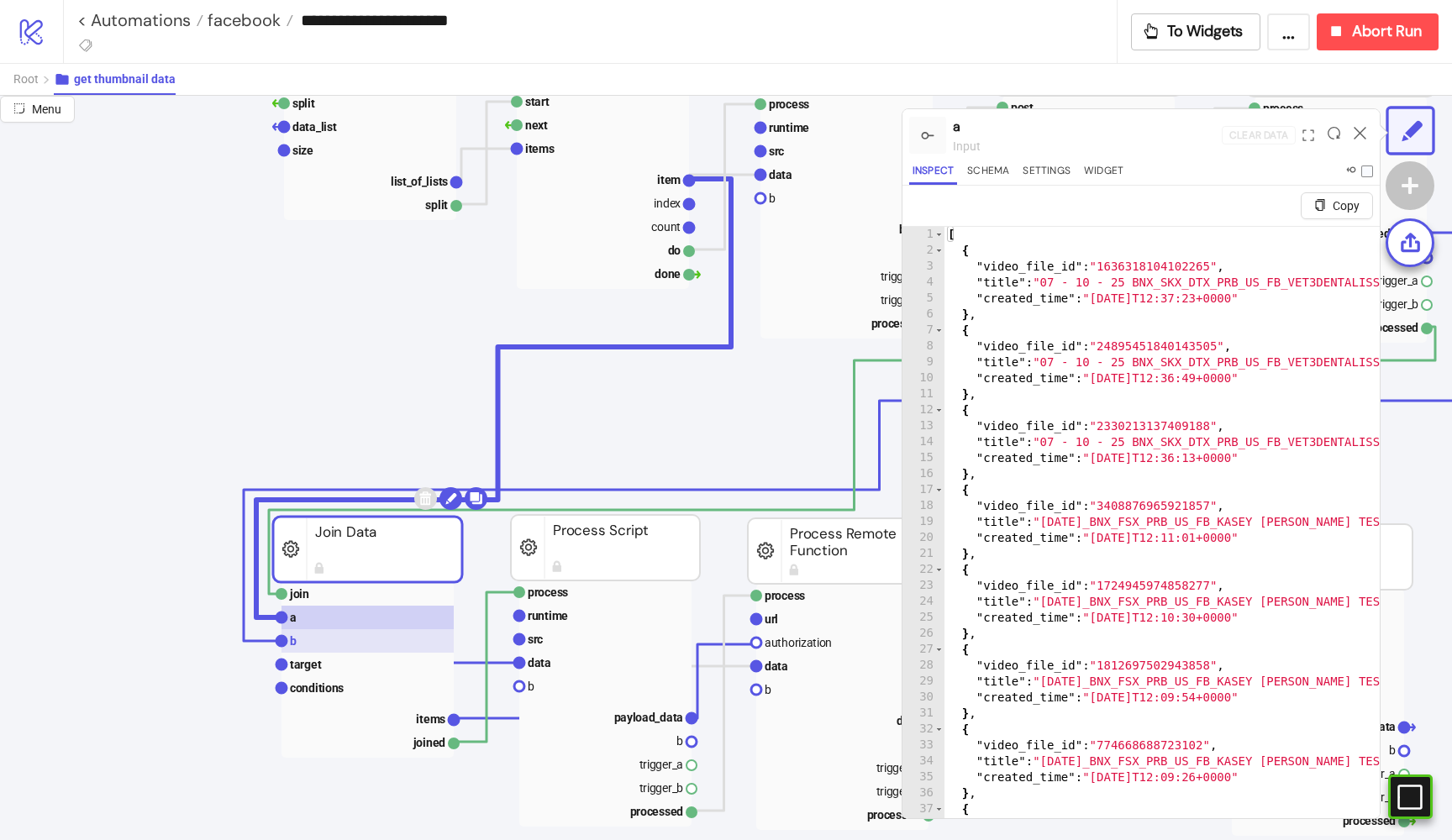
click at [308, 633] on rect at bounding box center [367, 641] width 172 height 24
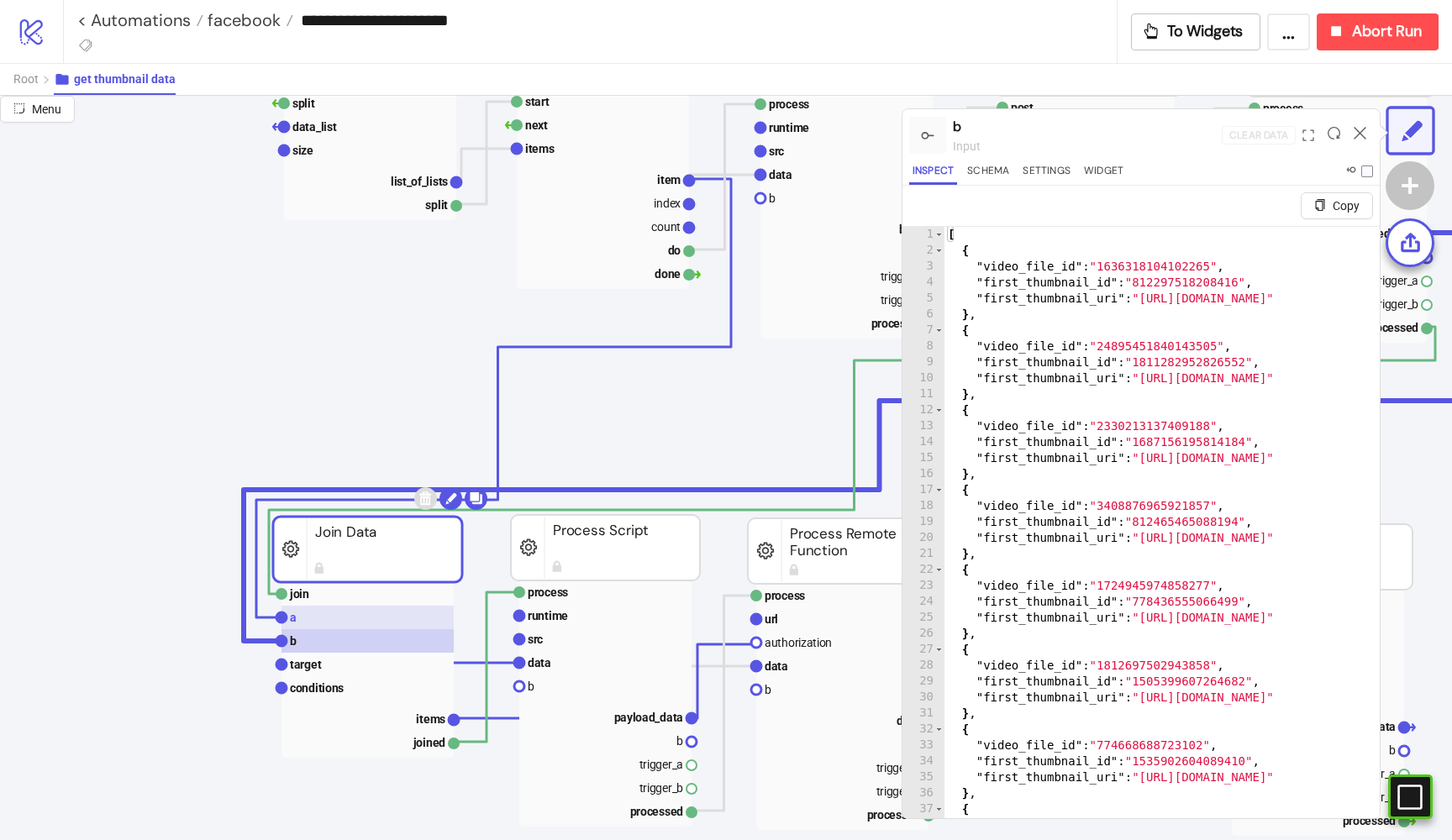
click at [305, 619] on rect at bounding box center [367, 617] width 172 height 24
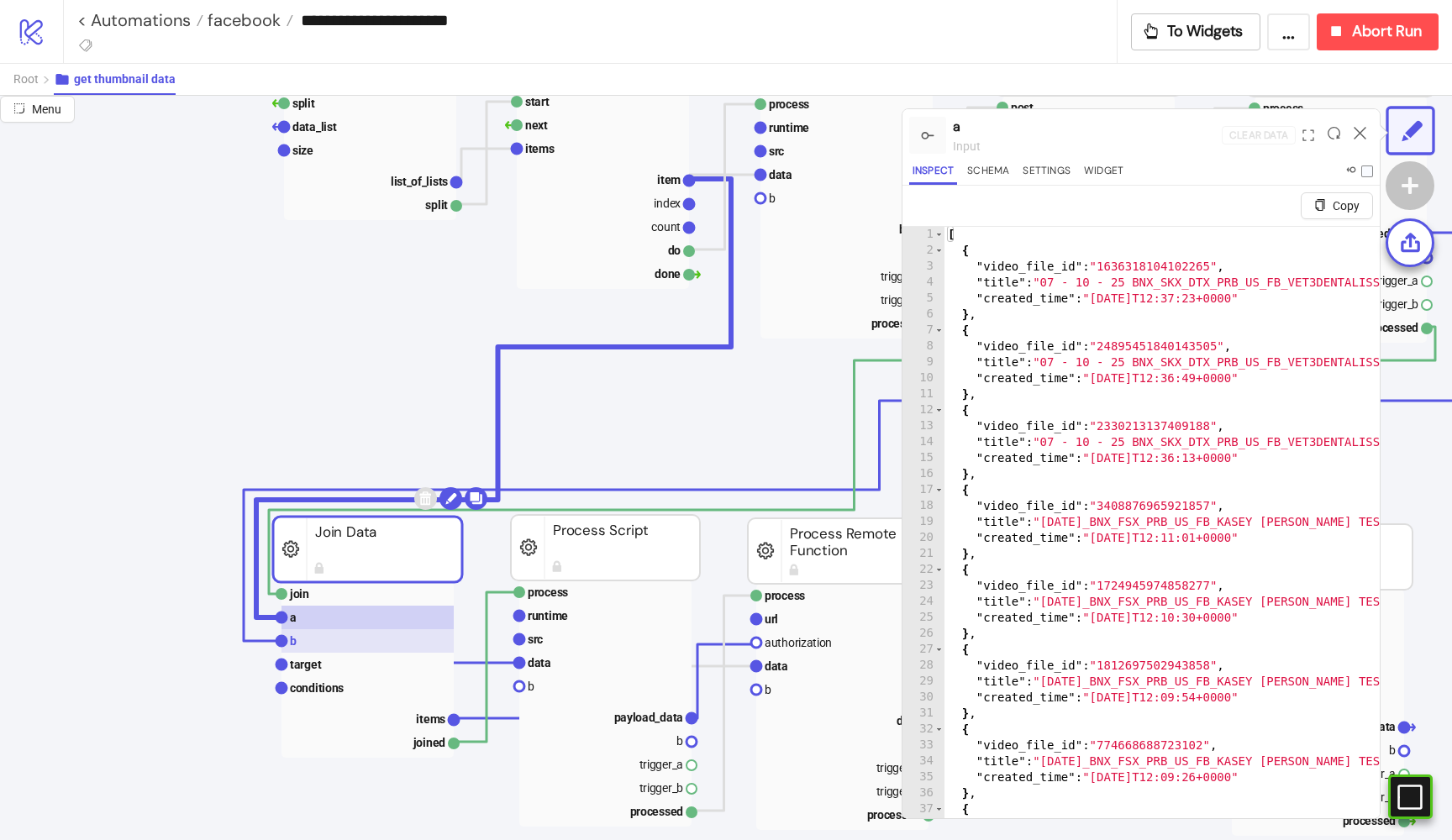
click at [300, 633] on rect at bounding box center [367, 641] width 172 height 24
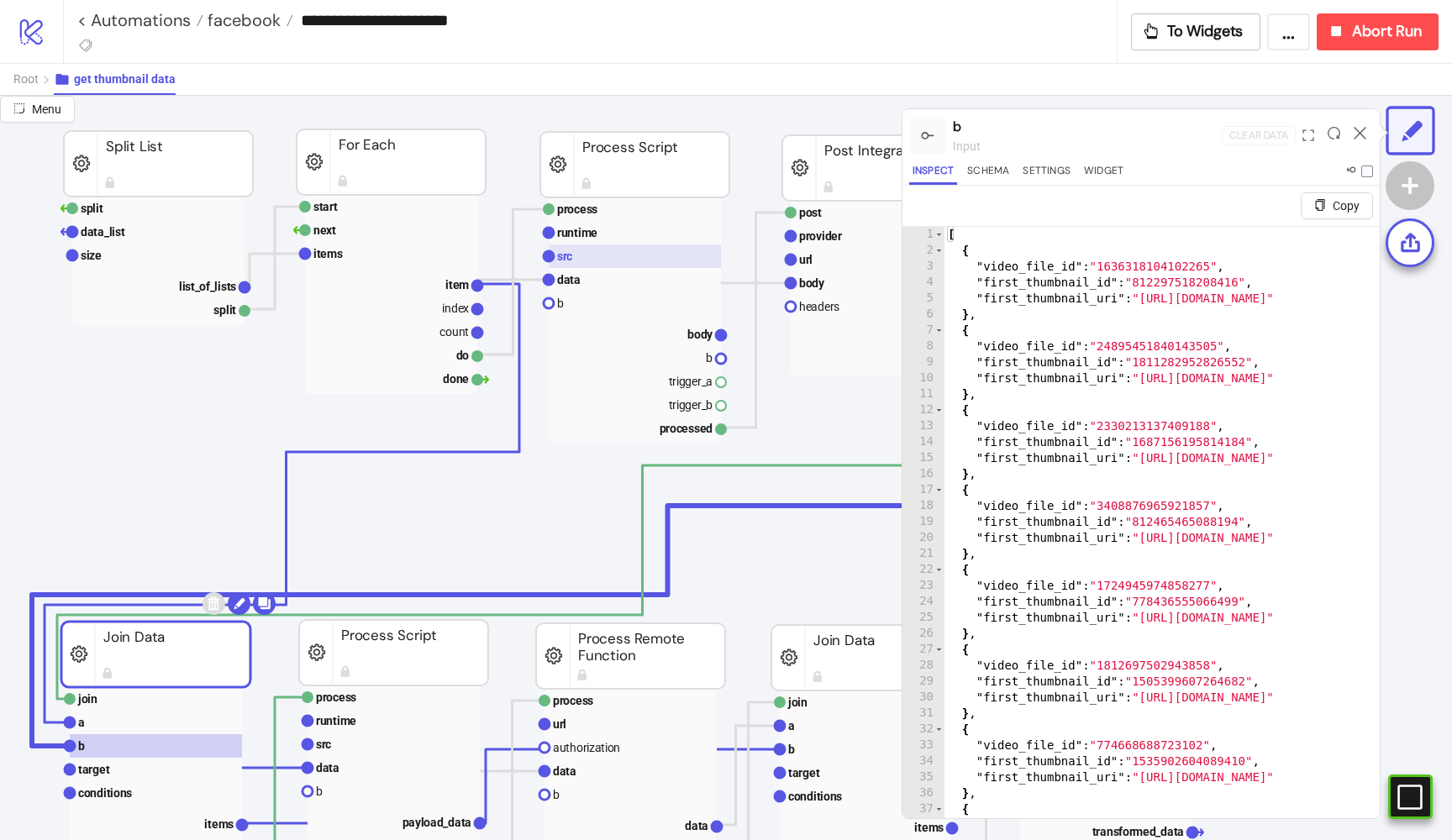
click at [586, 256] on rect at bounding box center [635, 256] width 172 height 24
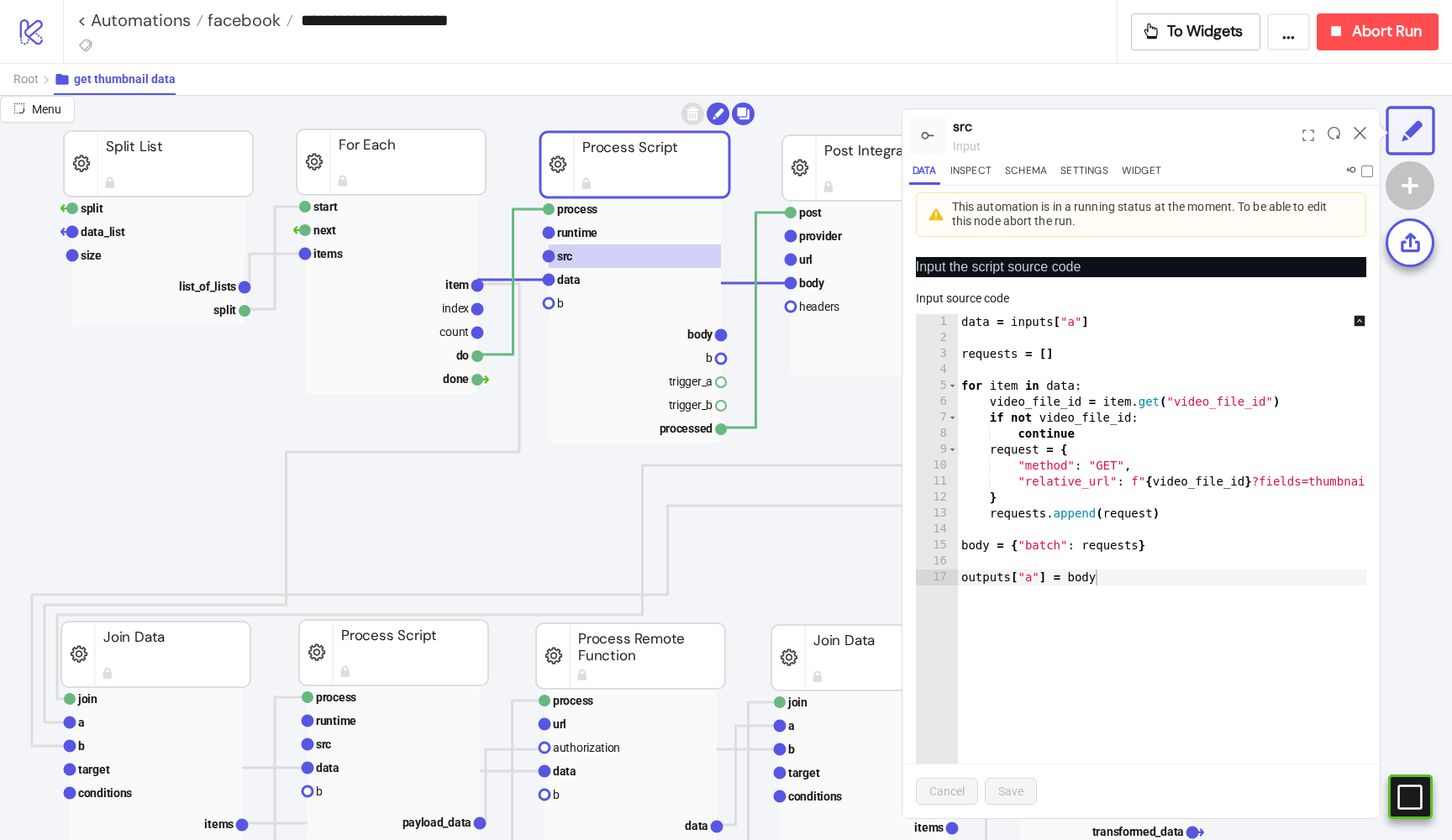
click at [1195, 481] on div "data = inputs [ "a" ] requests = [ ] for item in data : video_file_id = item . …" at bounding box center [1177, 588] width 438 height 550
type textarea "**********"
